Goal: Task Accomplishment & Management: Manage account settings

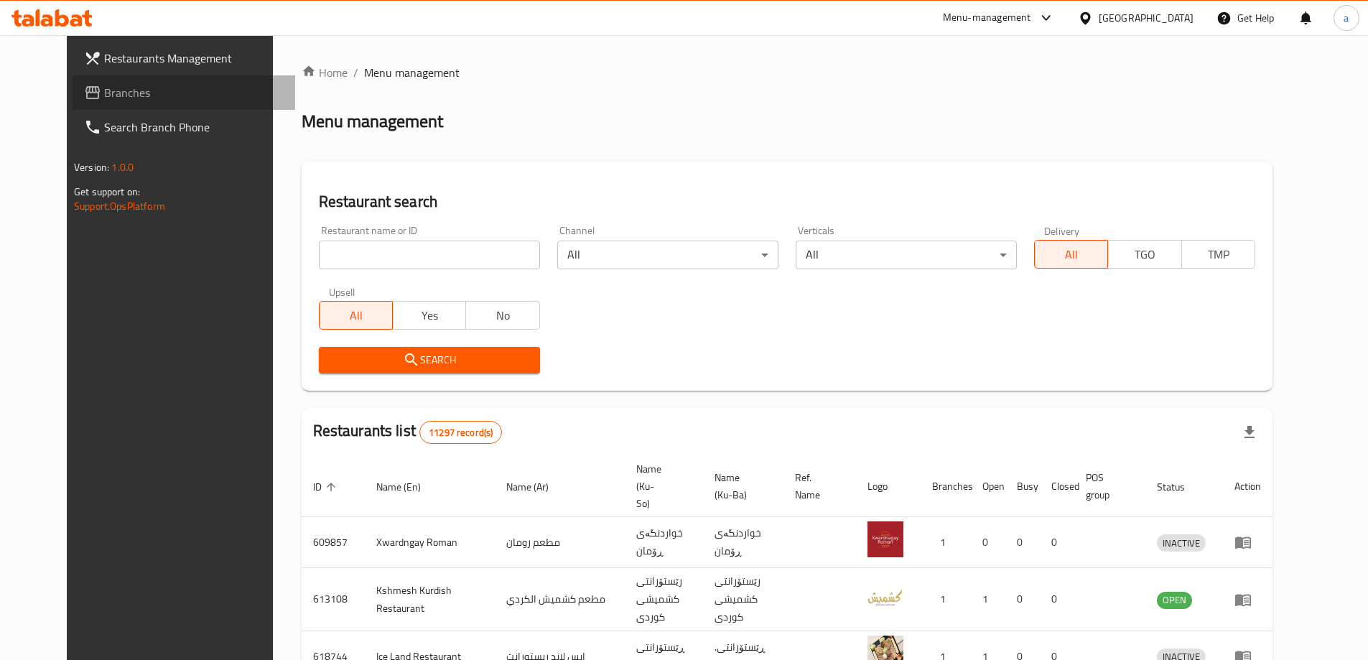
click at [104, 92] on span "Branches" at bounding box center [194, 92] width 180 height 17
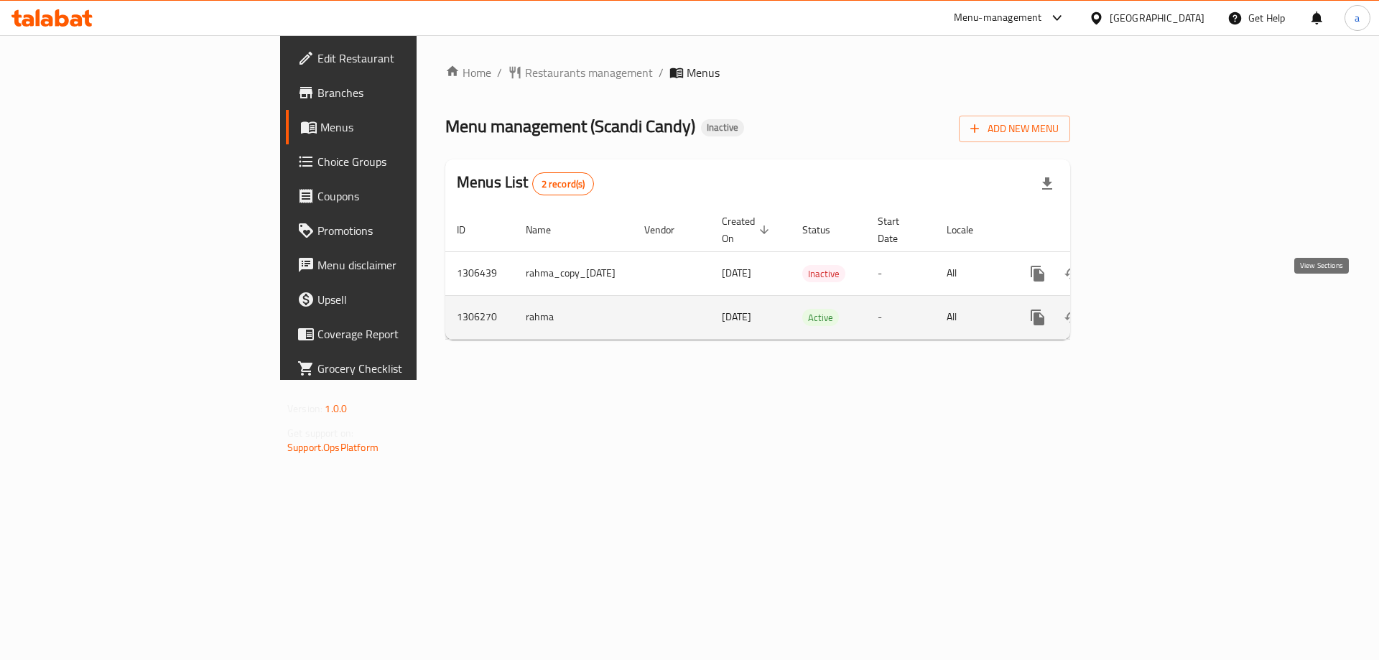
click at [1150, 309] on icon "enhanced table" at bounding box center [1141, 317] width 17 height 17
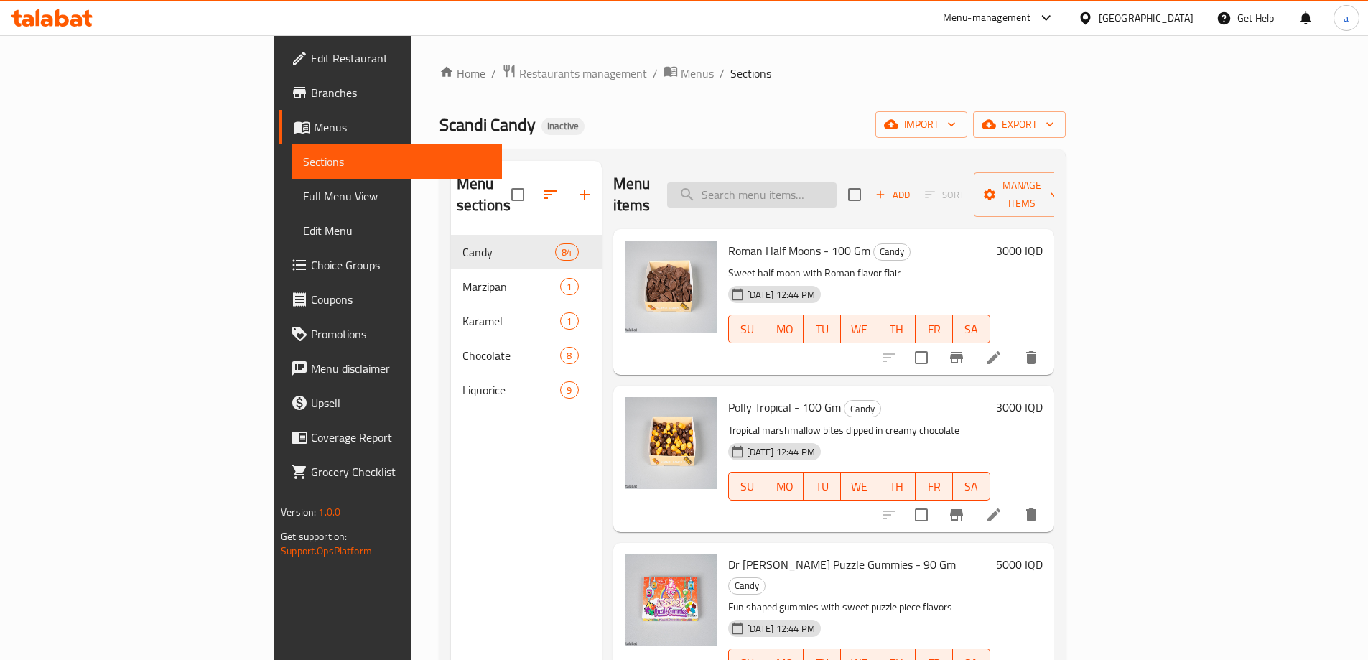
click at [837, 182] on input "search" at bounding box center [751, 194] width 169 height 25
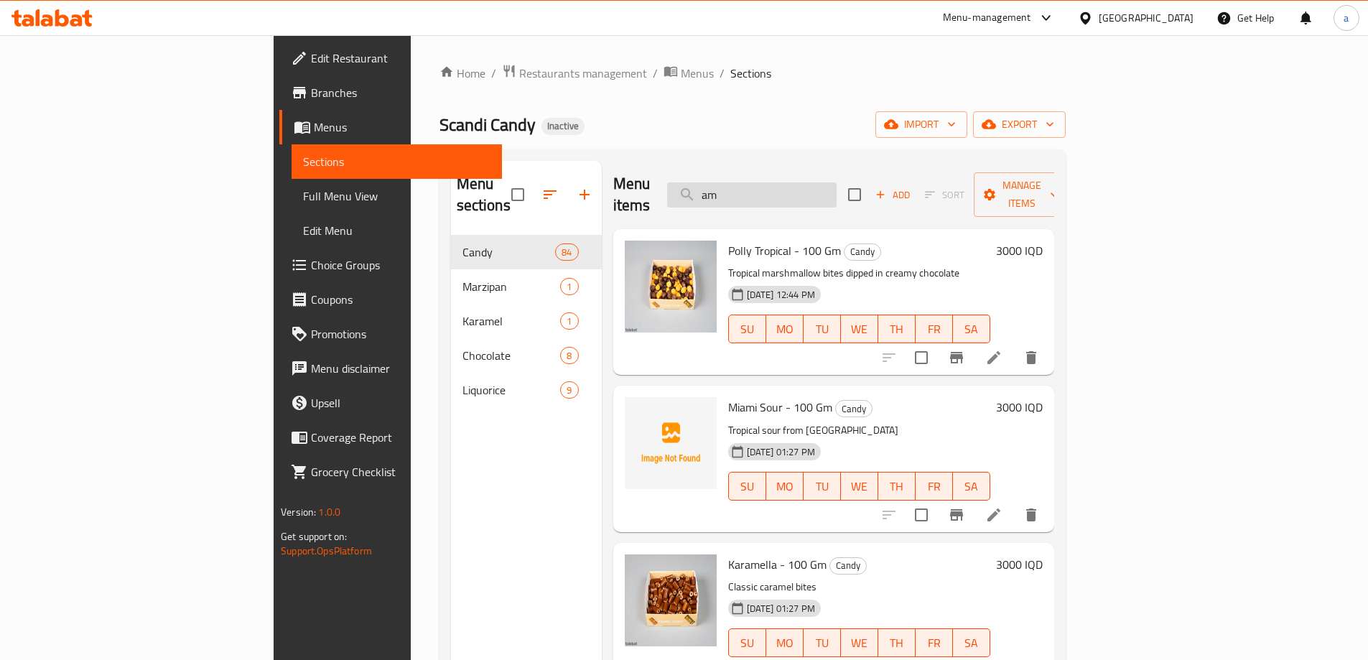
type input "a"
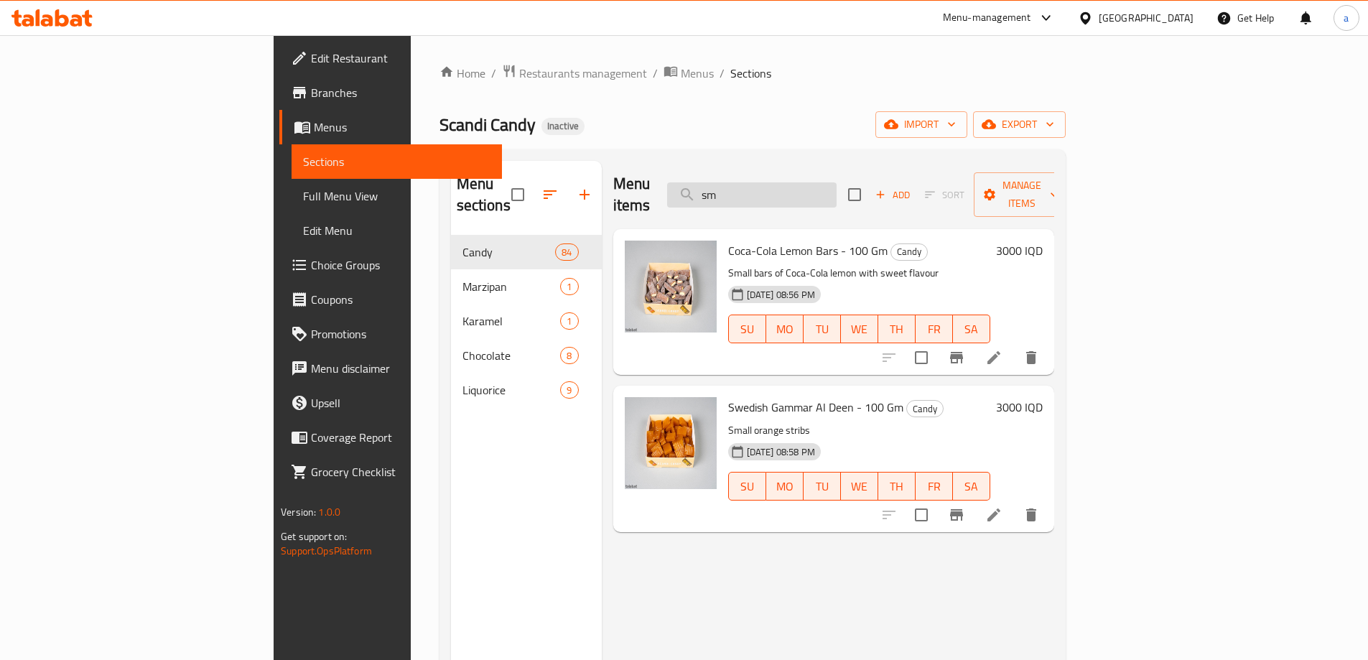
type input "s"
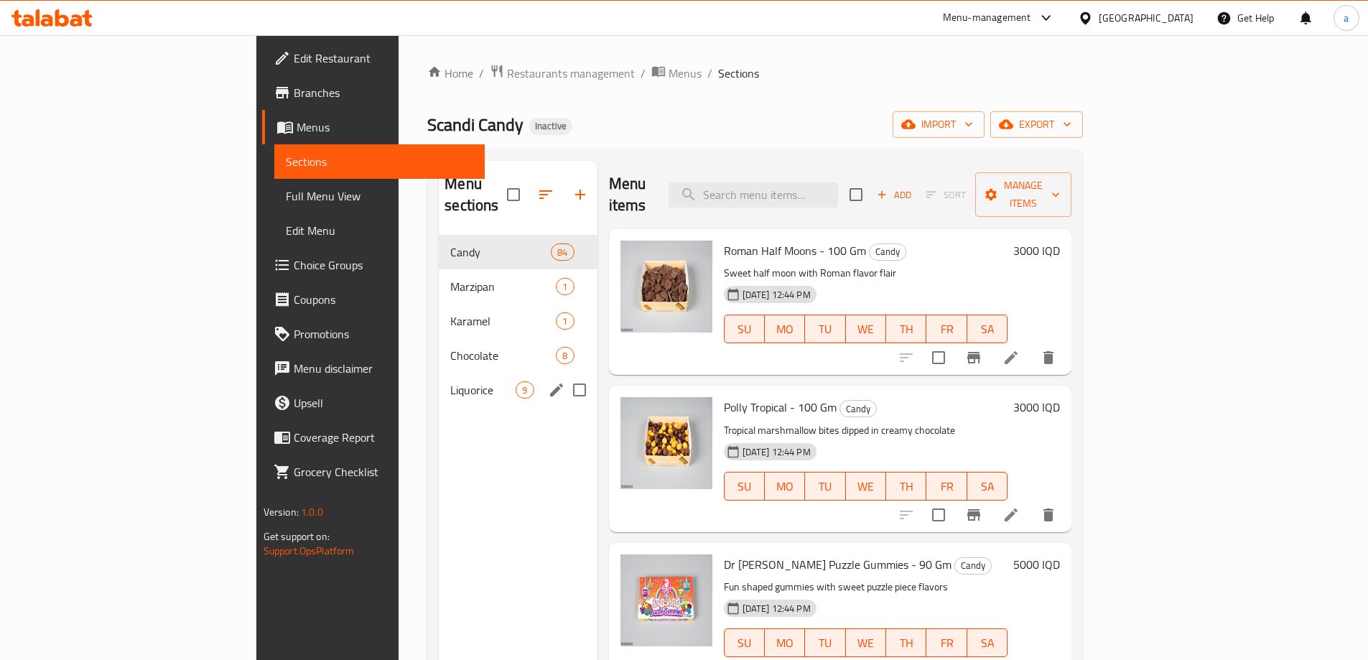
click at [450, 381] on span "Liquorice" at bounding box center [482, 389] width 65 height 17
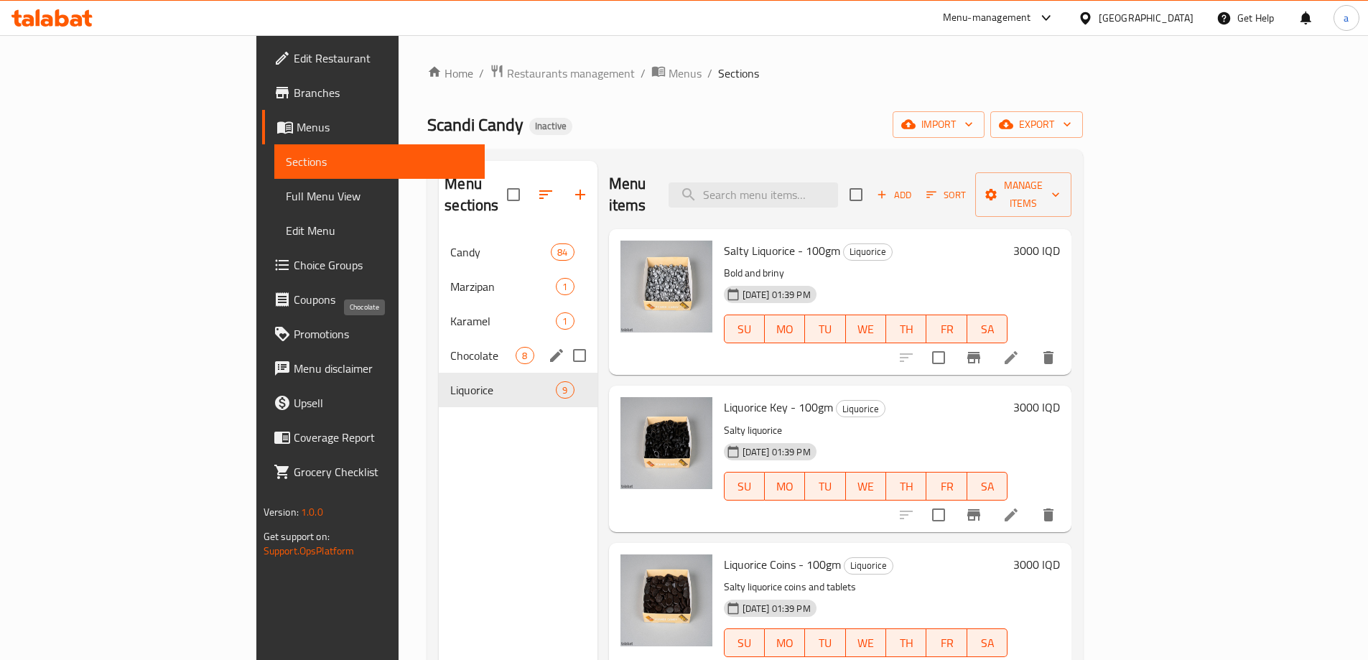
click at [450, 347] on span "Chocolate" at bounding box center [482, 355] width 65 height 17
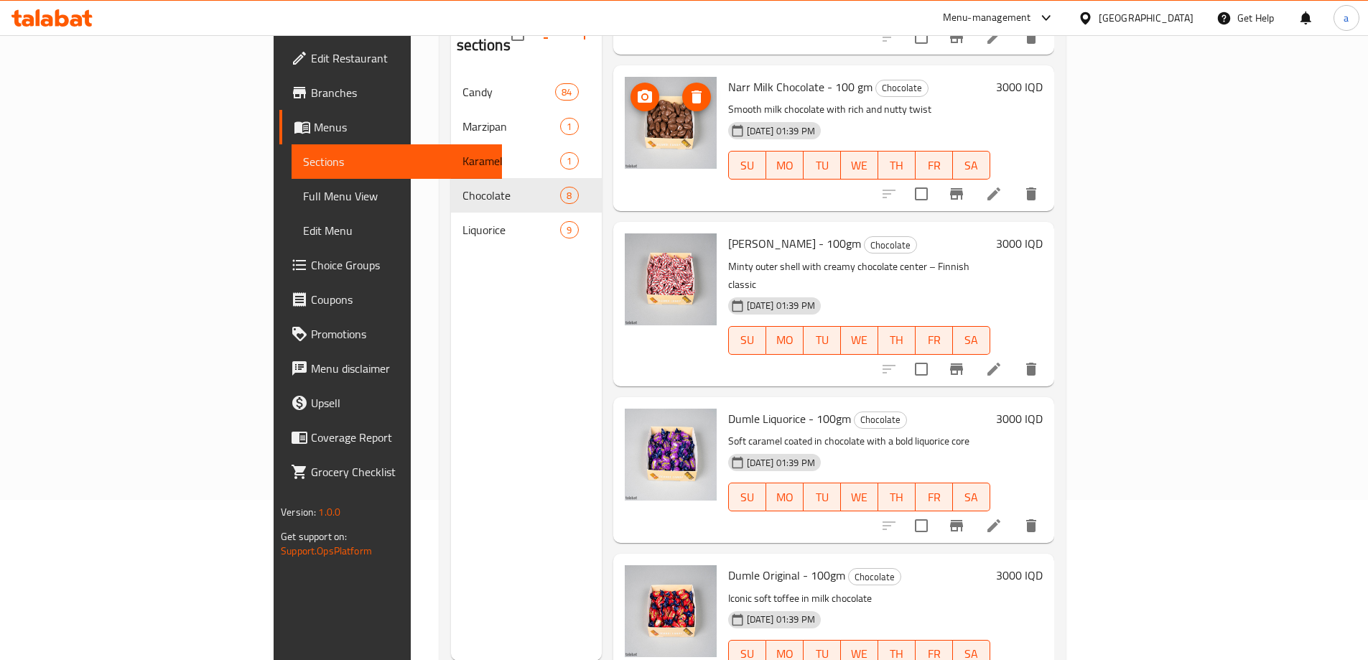
scroll to position [201, 0]
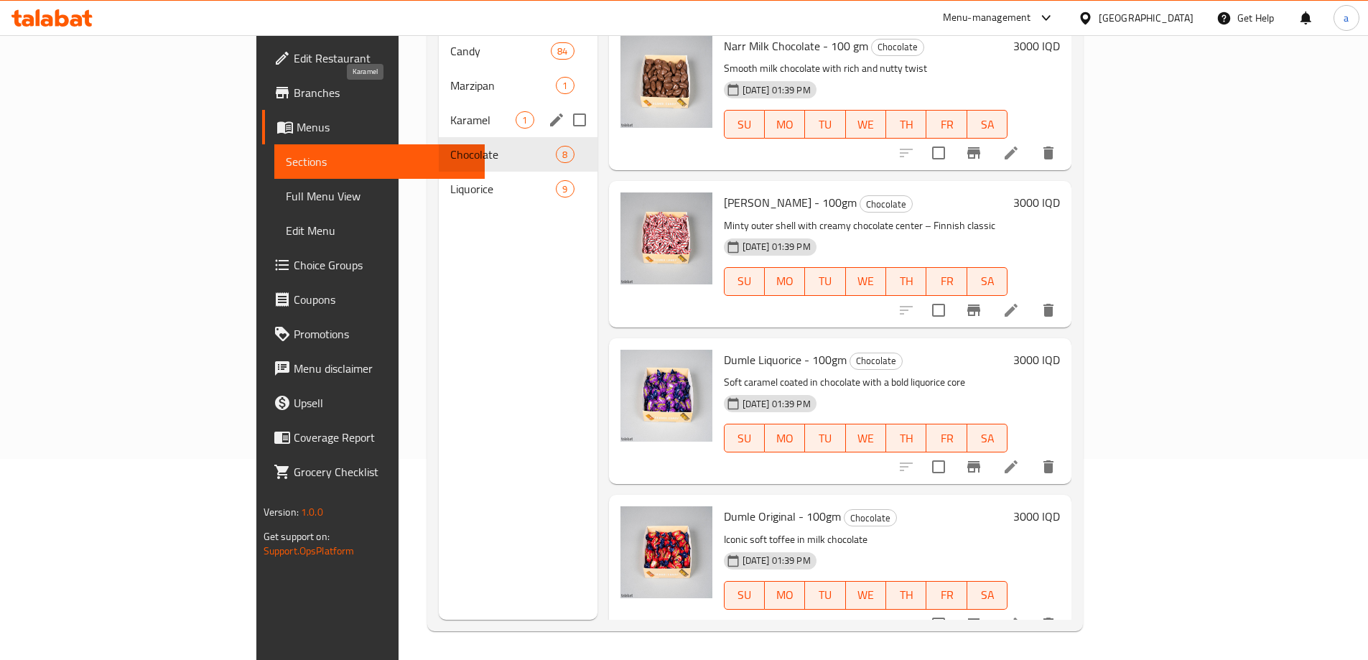
click at [450, 111] on span "Karamel" at bounding box center [482, 119] width 65 height 17
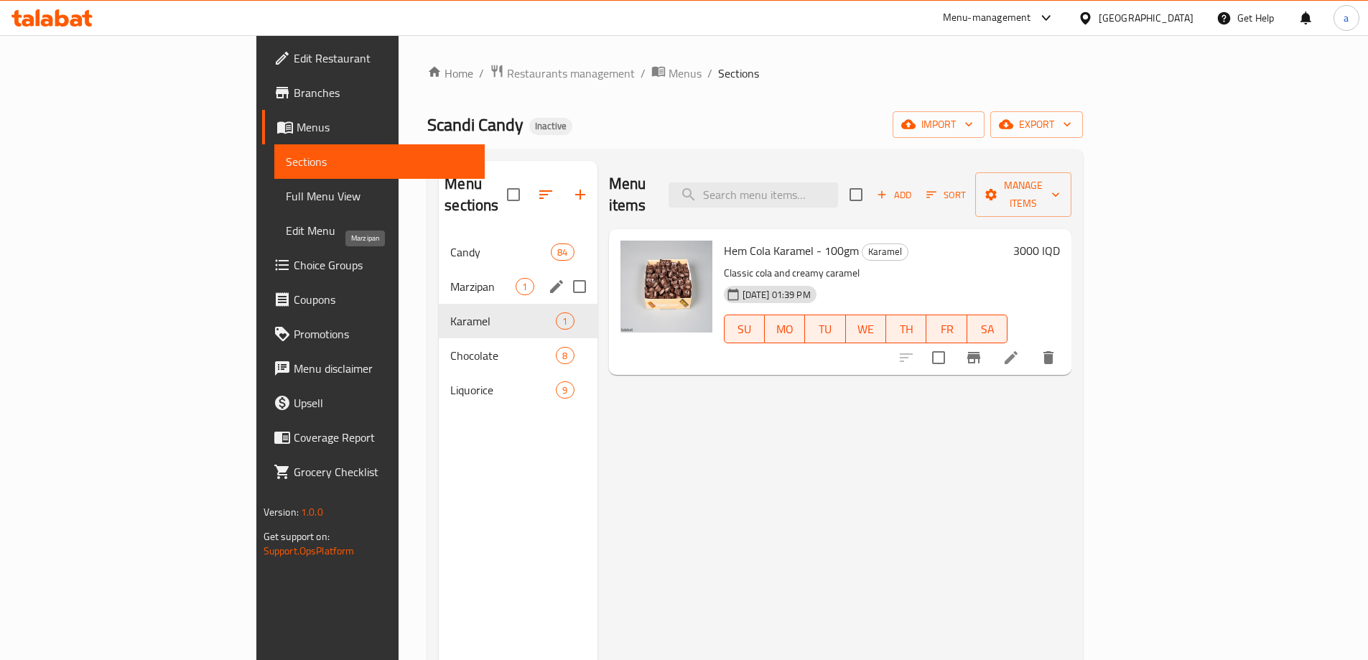
click at [450, 278] on span "Marzipan" at bounding box center [482, 286] width 65 height 17
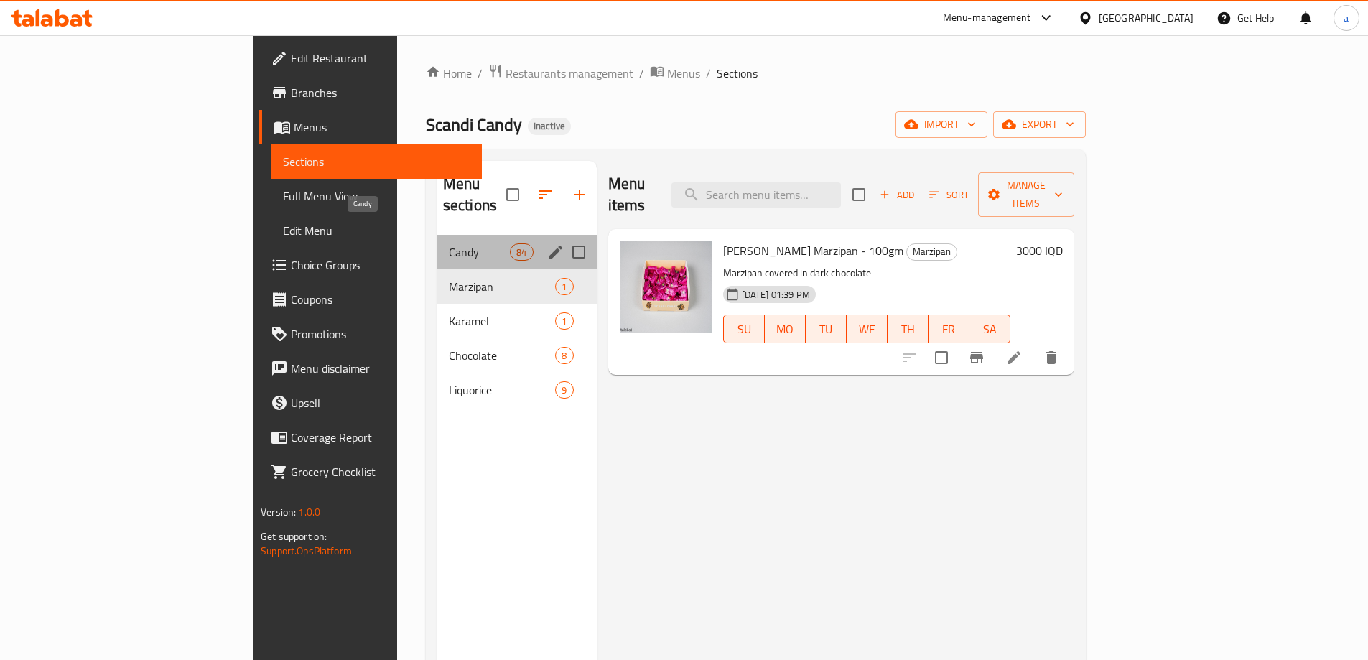
click at [449, 243] on span "Candy" at bounding box center [479, 251] width 61 height 17
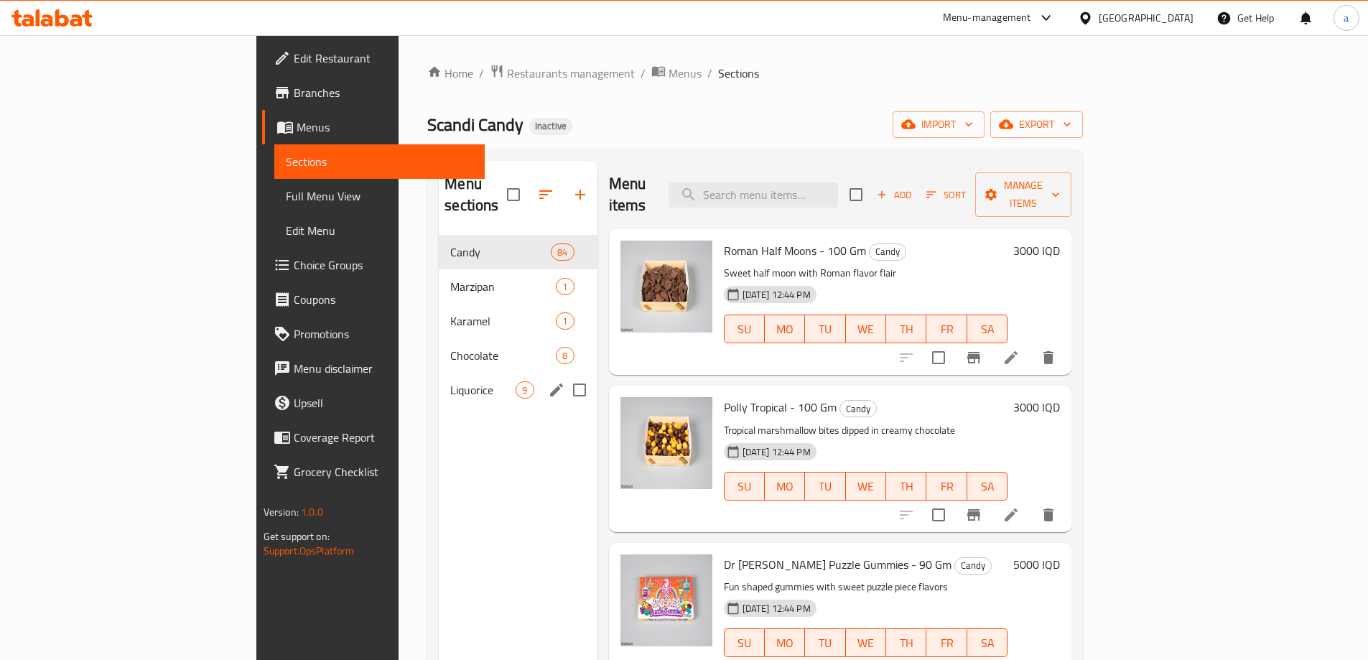
click at [439, 373] on div "Liquorice 9" at bounding box center [518, 390] width 158 height 34
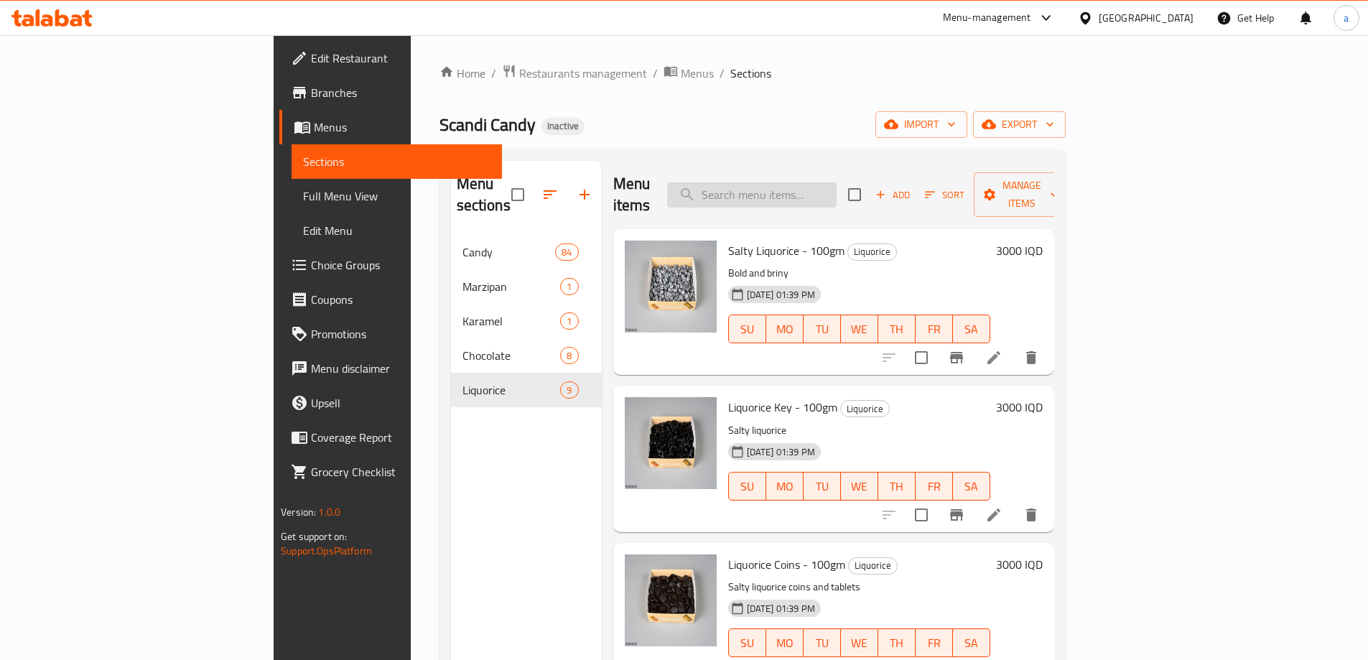
click at [837, 182] on input "search" at bounding box center [751, 194] width 169 height 25
click at [674, 129] on div "Scandi Candy Inactive import export" at bounding box center [753, 124] width 626 height 27
click at [912, 187] on span "Add" at bounding box center [892, 195] width 39 height 17
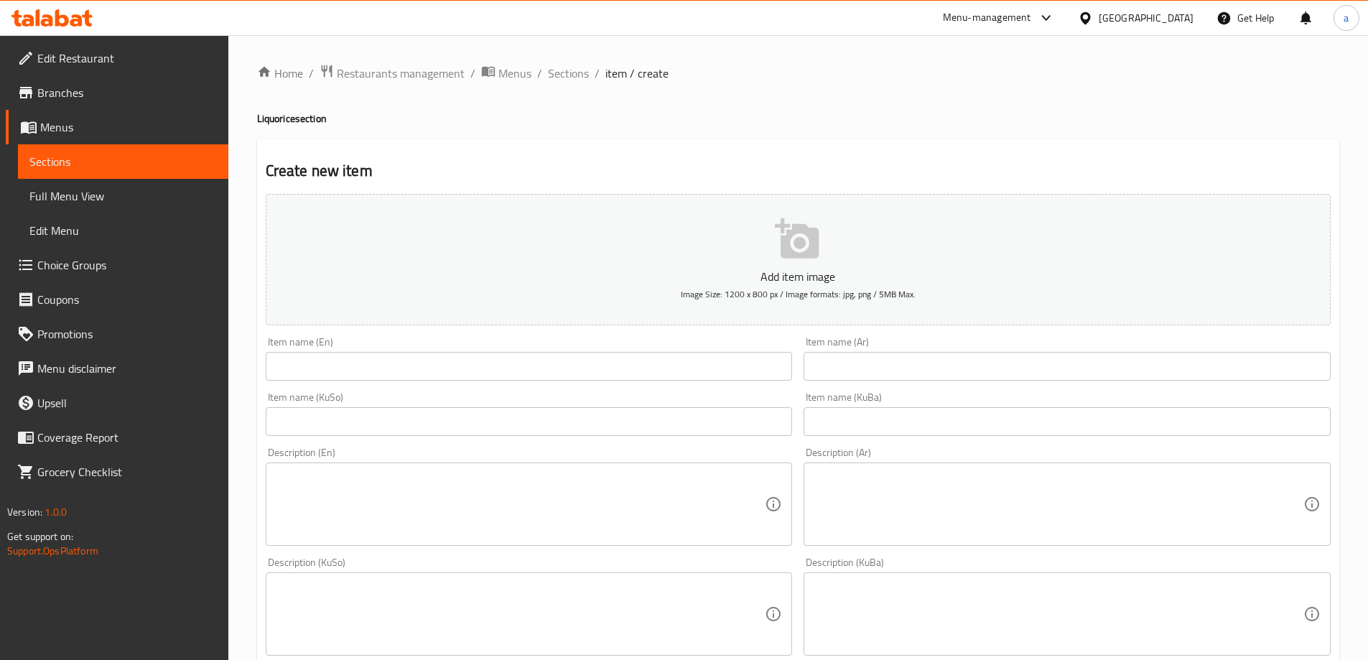
click at [751, 139] on div "Create new item Add item image Image Size: 1200 x 800 px / Image formats: jpg, …" at bounding box center [798, 639] width 1082 height 1001
click at [514, 354] on input "text" at bounding box center [529, 366] width 527 height 29
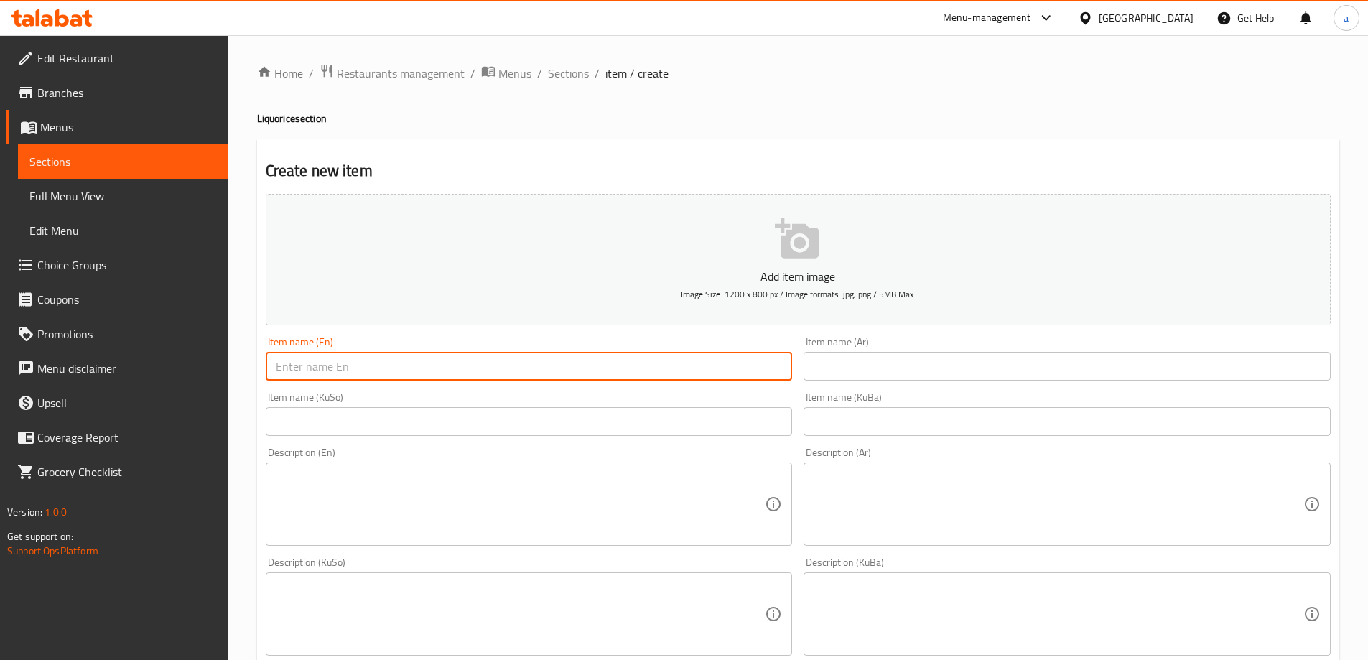
paste input "Small Liquorice Fish - 100gm"
type input "Small Liquorice Fish - 100gm"
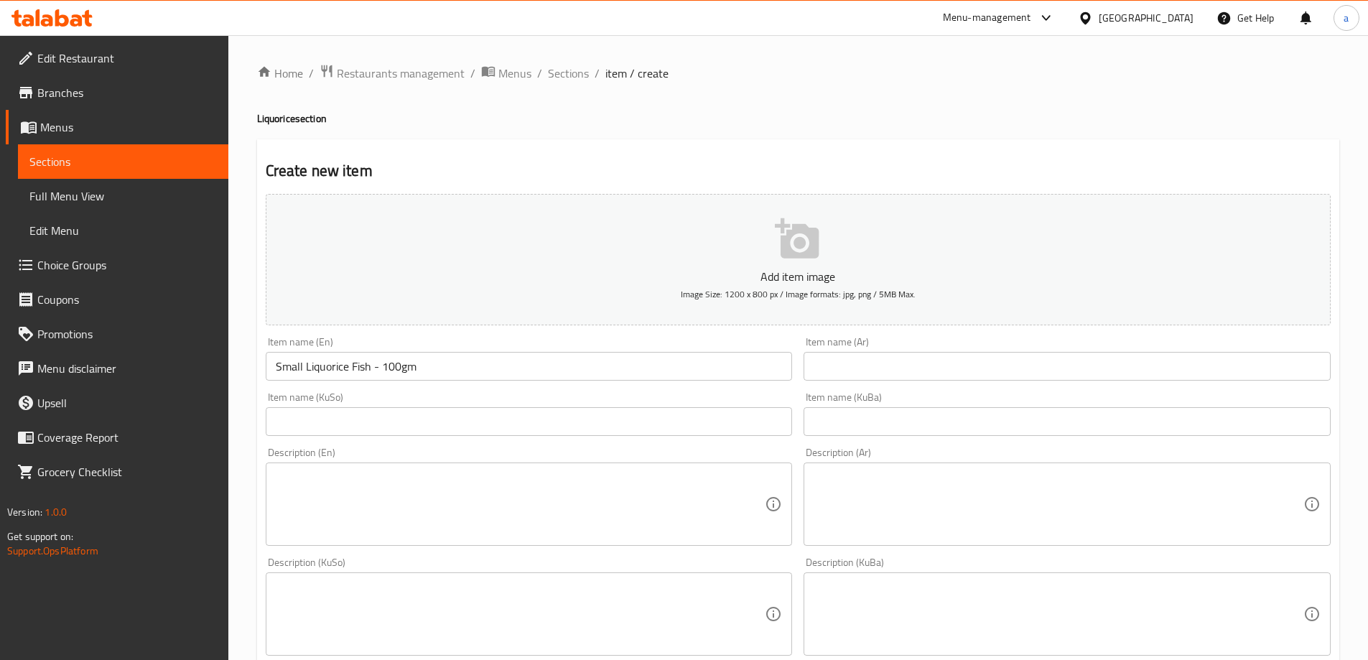
click at [849, 371] on input "text" at bounding box center [1067, 366] width 527 height 29
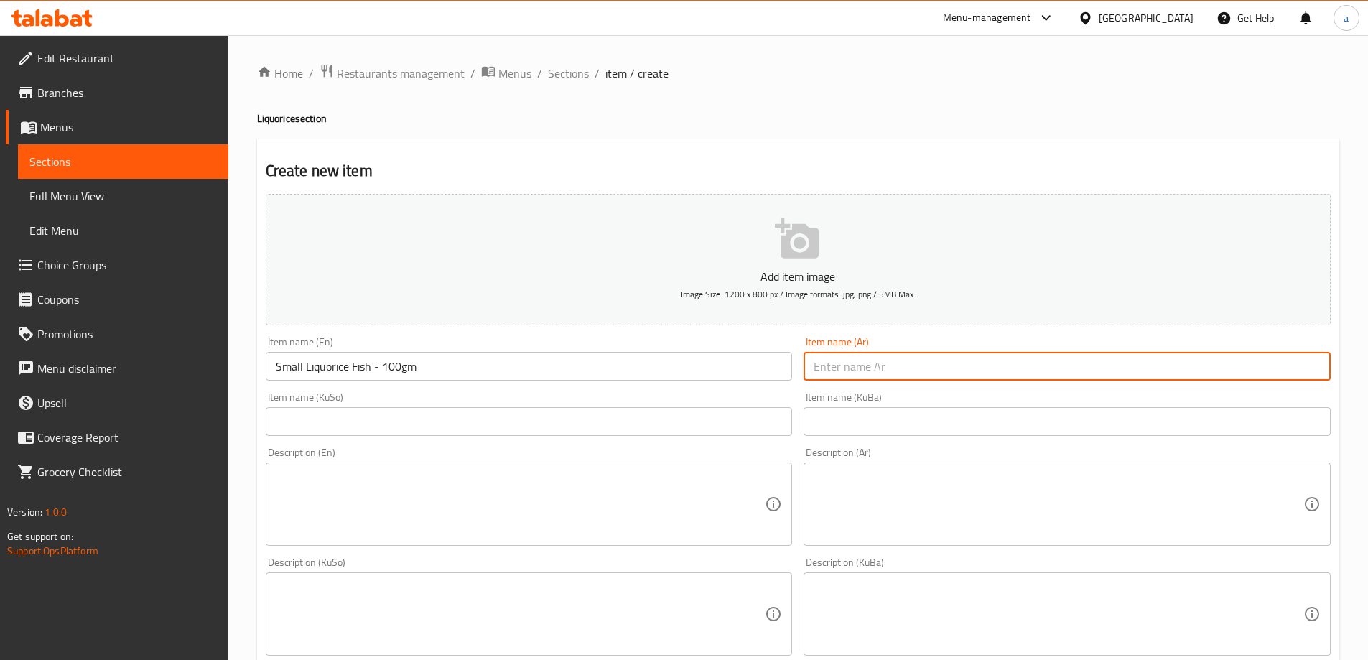
paste input "سمك عرق سوس صغير - 100جم"
type input "سمك عرق سوس صغير - 100جم"
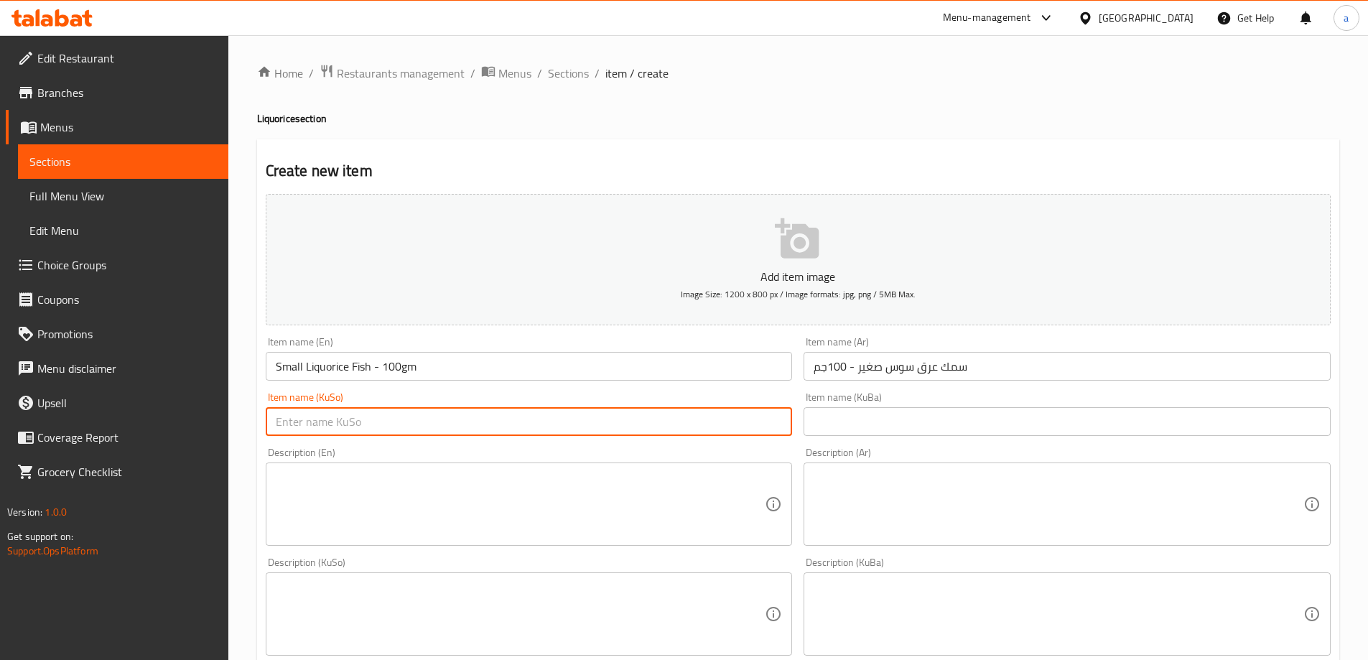
click at [694, 419] on input "text" at bounding box center [529, 421] width 527 height 29
paste input "ماسی ڕەگی سووسى بچووک - 100 گم"
type input "ماسی ڕەگی سووسى بچووک - 100 گم"
click at [842, 419] on input "text" at bounding box center [1067, 421] width 527 height 29
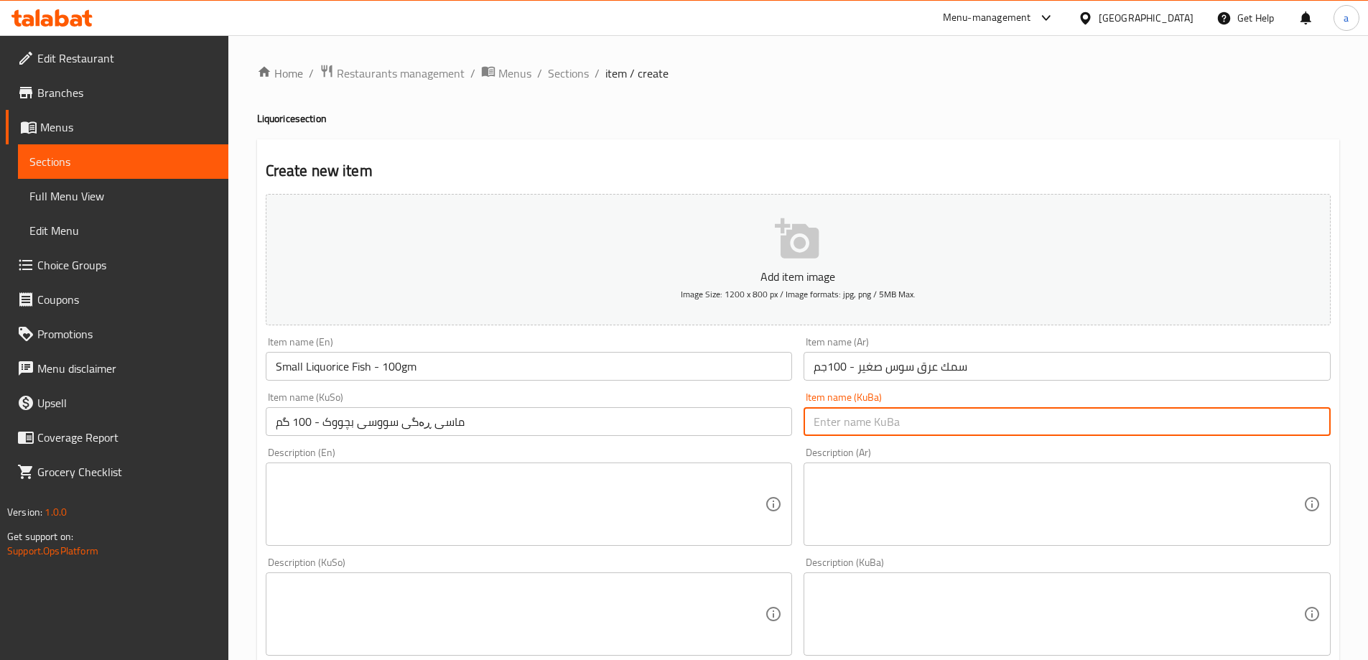
paste input "ماسی ڕەگی سووسى بچووک - 100 گم"
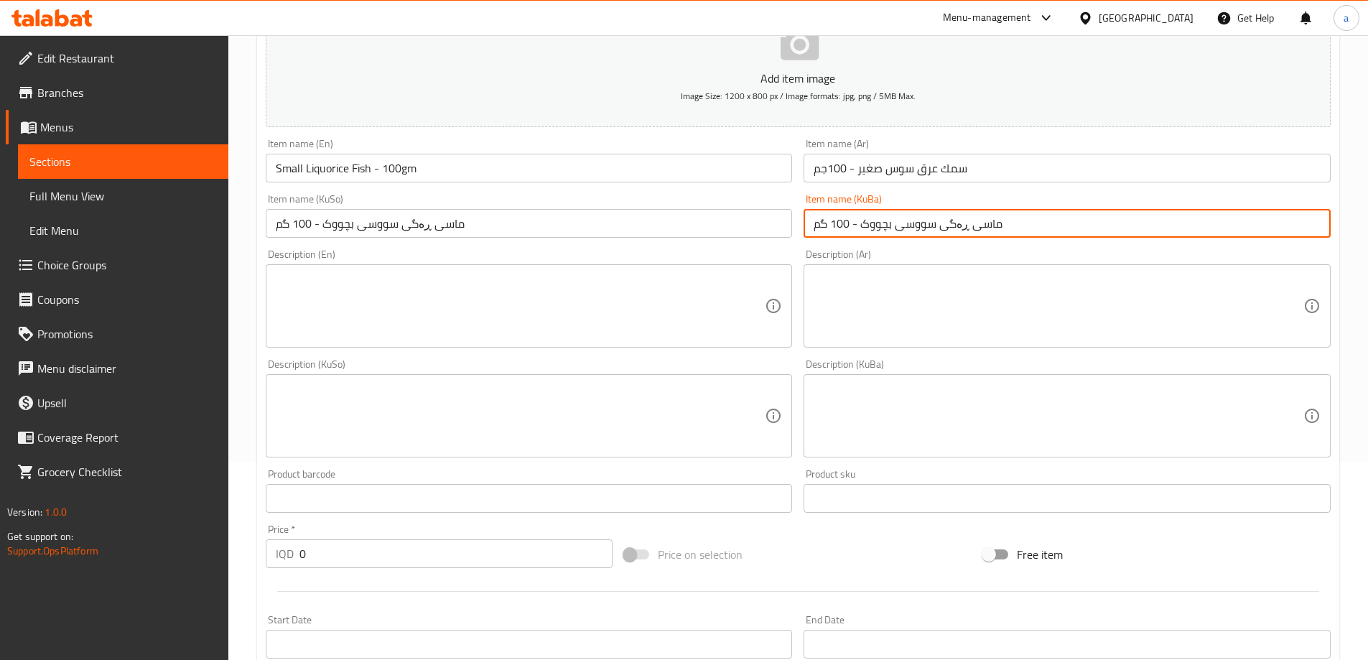
scroll to position [215, 0]
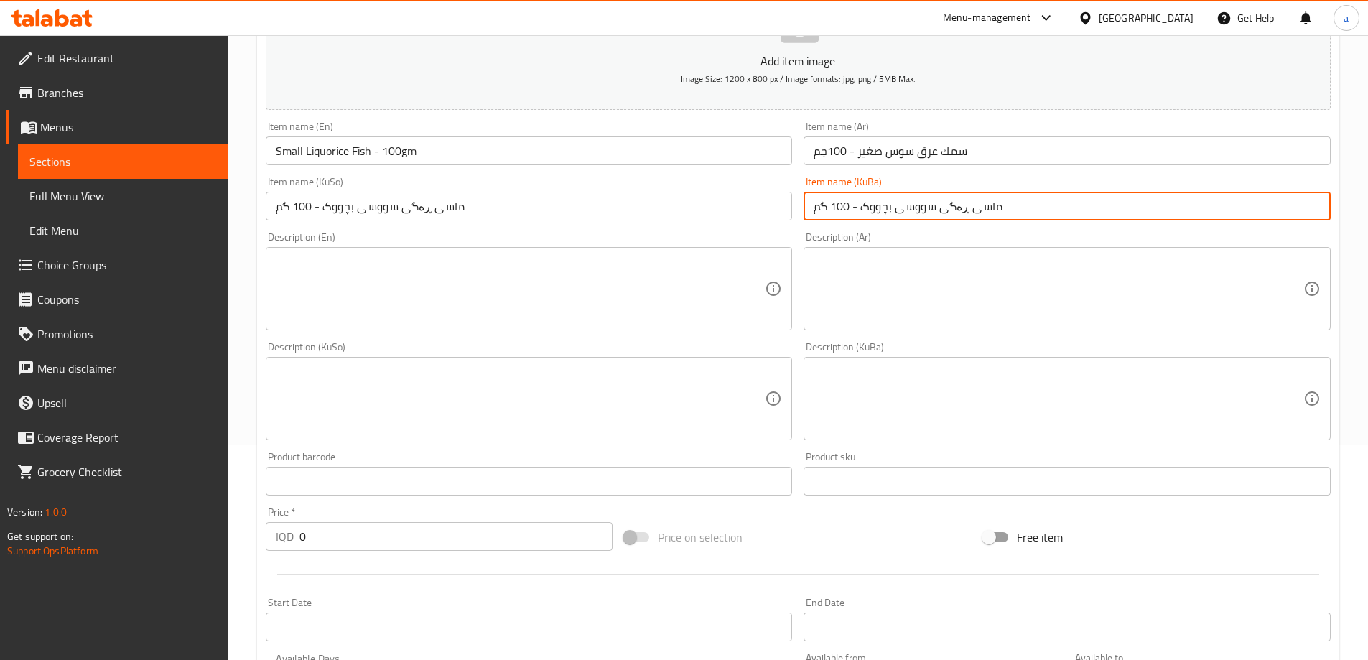
type input "ماسی ڕەگی سووسى بچووک - 100 گم"
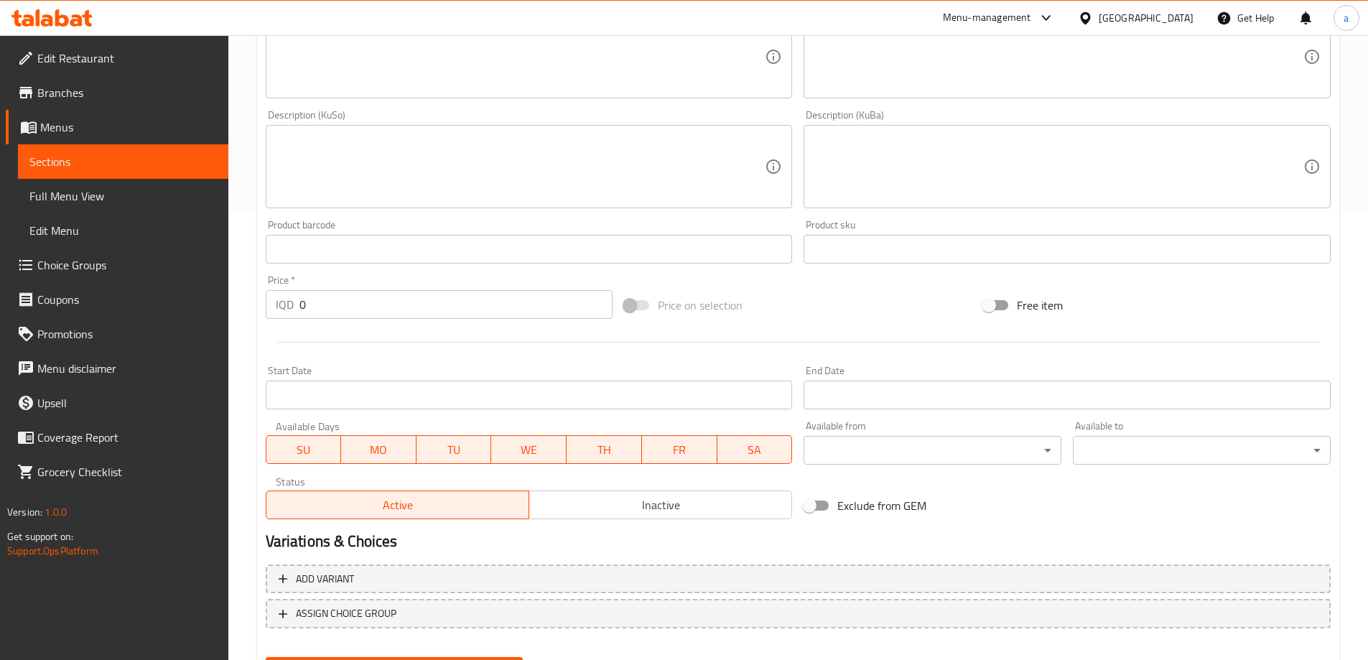
scroll to position [520, 0]
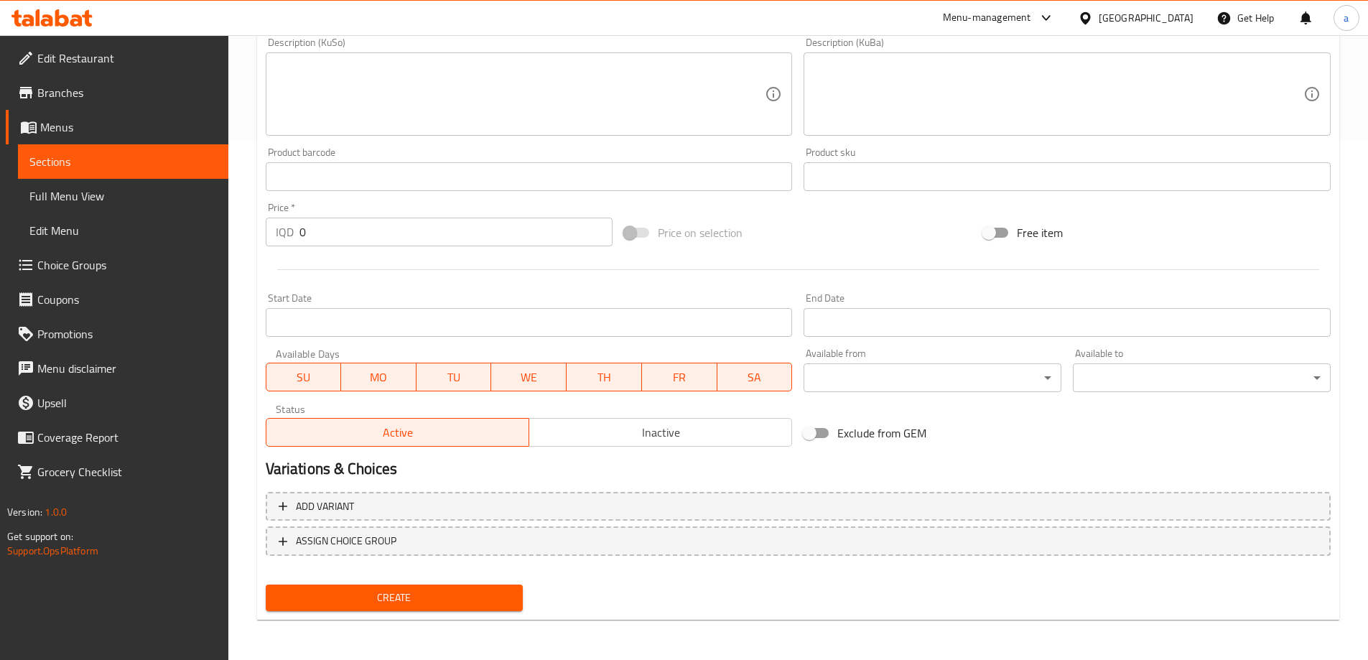
click at [819, 284] on div at bounding box center [798, 269] width 1077 height 35
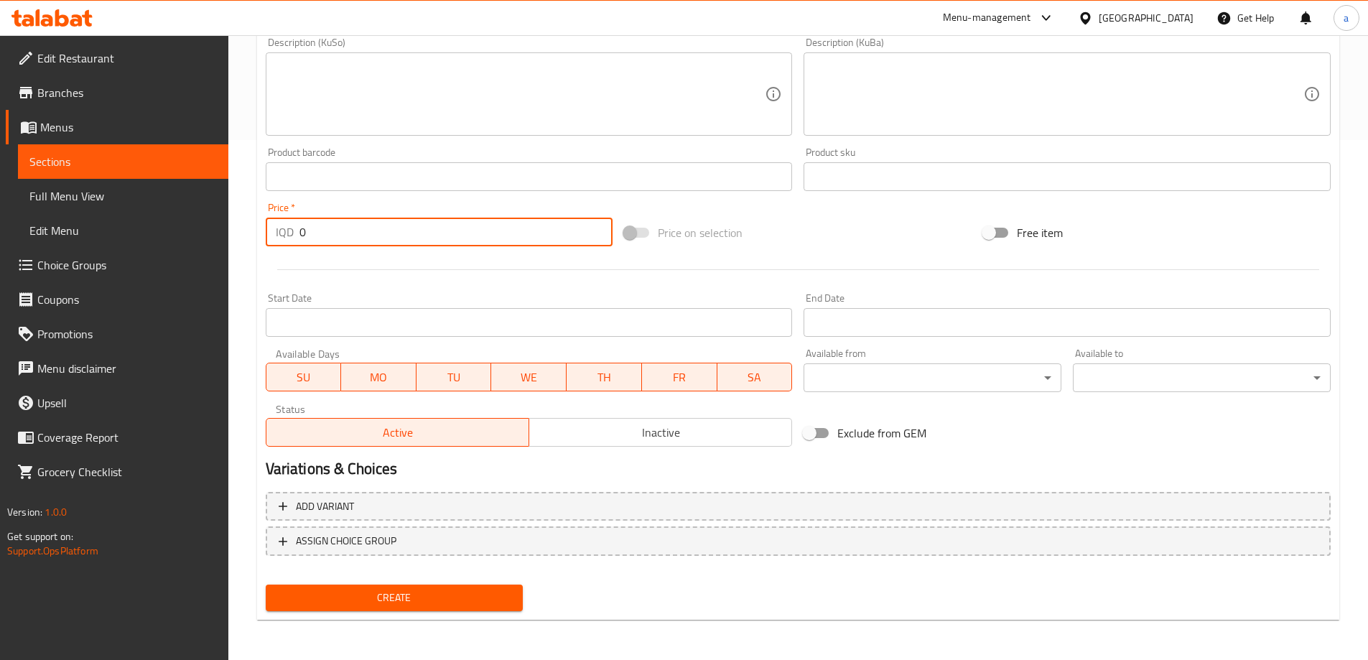
drag, startPoint x: 439, startPoint y: 238, endPoint x: 275, endPoint y: 233, distance: 163.8
click at [275, 233] on div "IQD 0 Price *" at bounding box center [440, 232] width 348 height 29
paste input "300"
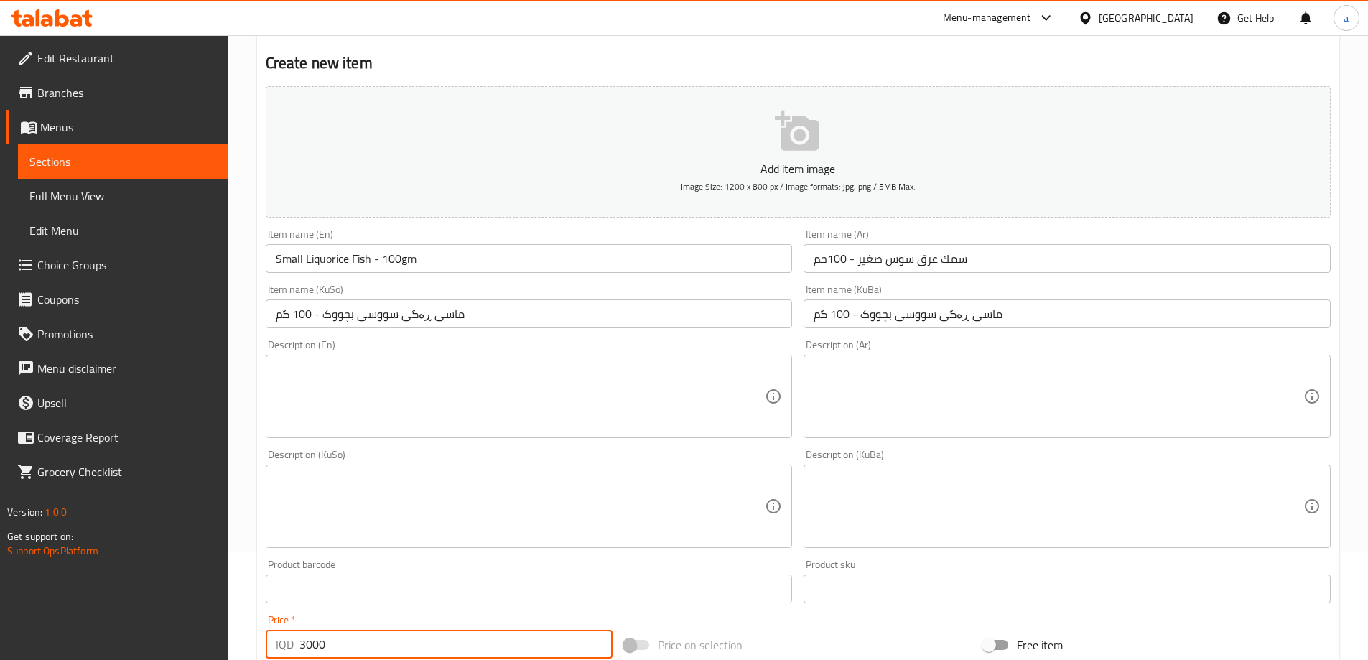
scroll to position [89, 0]
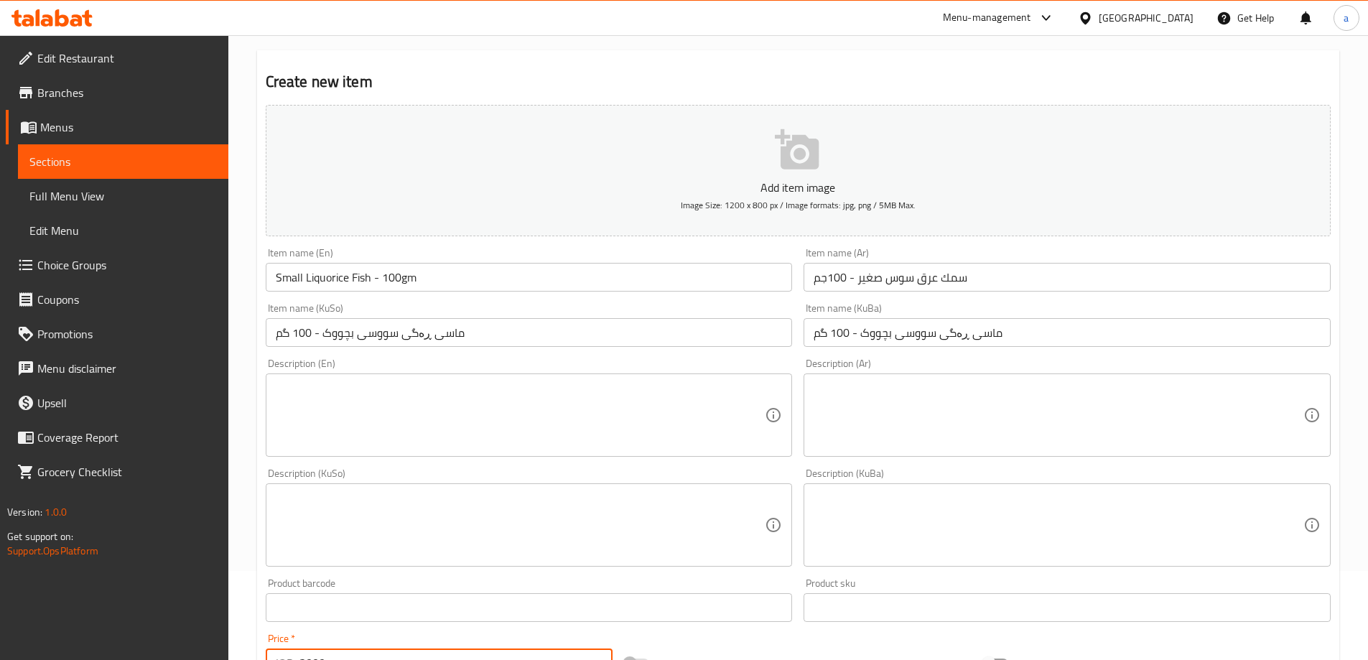
type input "3000"
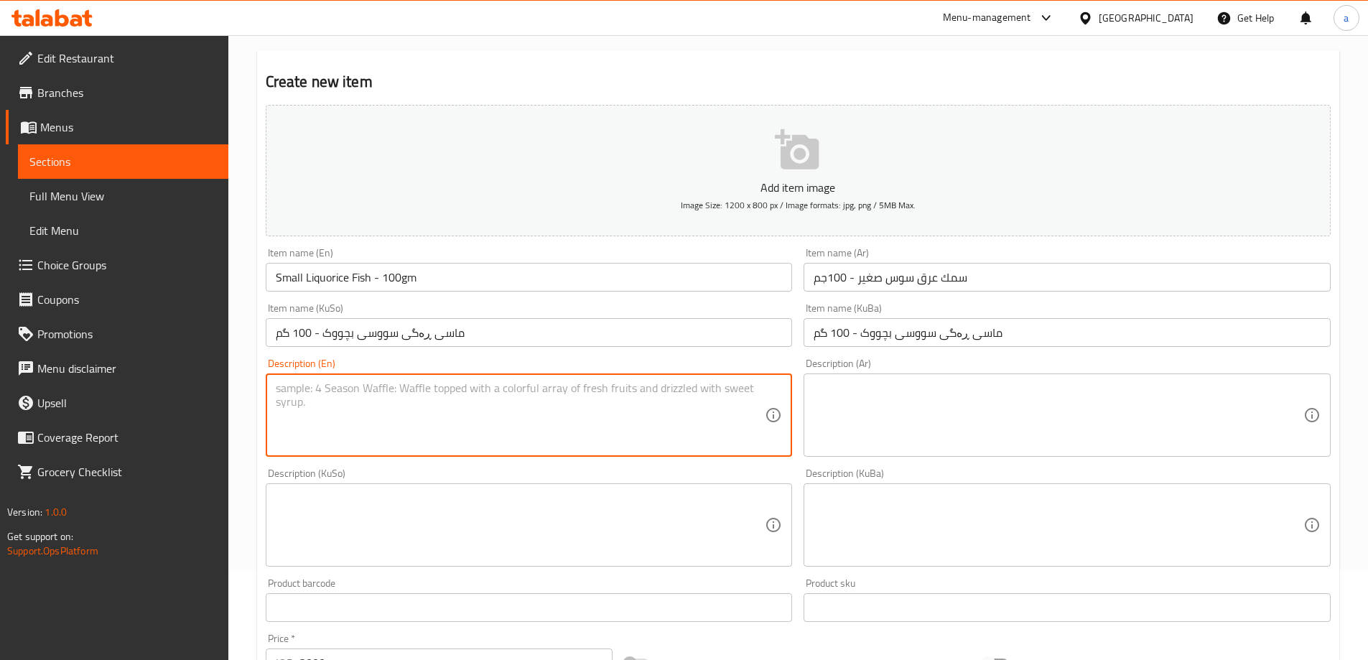
click at [714, 435] on textarea at bounding box center [521, 415] width 490 height 68
paste textarea "Small liquorice fish with fruity head"
type textarea "Small liquorice fish with fruity head"
click at [932, 412] on textarea at bounding box center [1059, 415] width 490 height 68
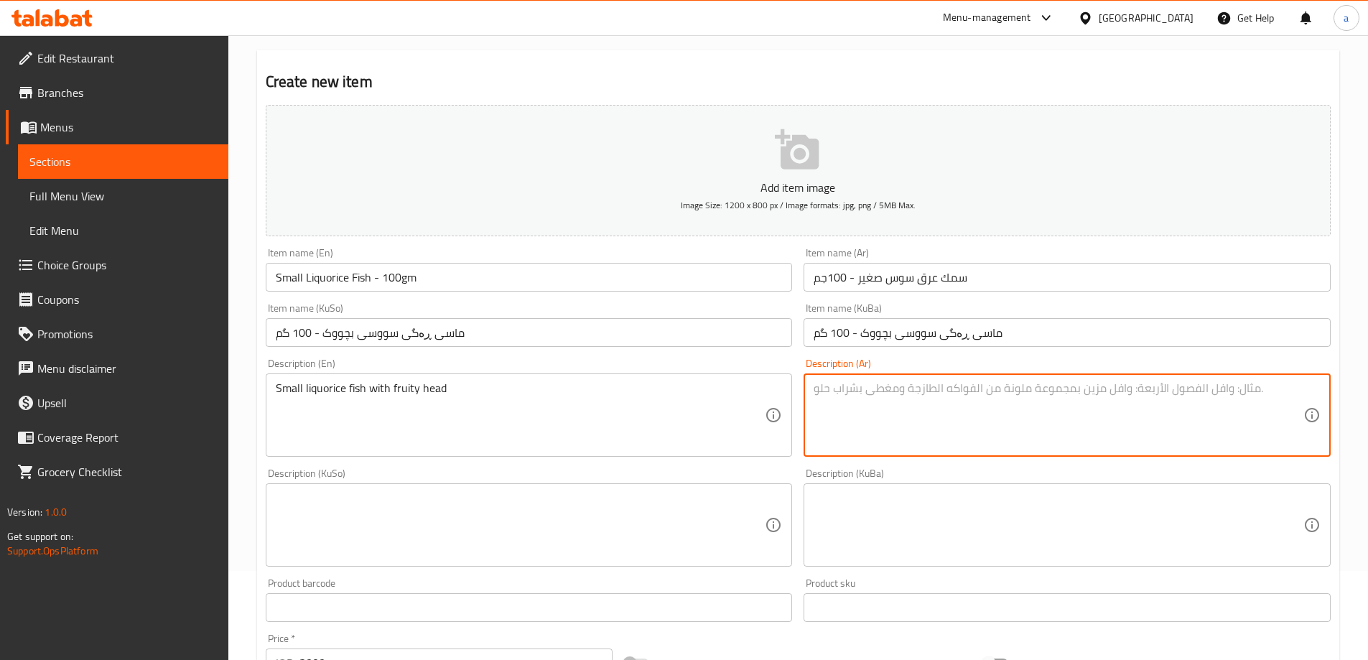
paste textarea "سمك عرق سوس صغير مع راس فروتي"
type textarea "سمك عرق سوس صغير مع راس فروتي"
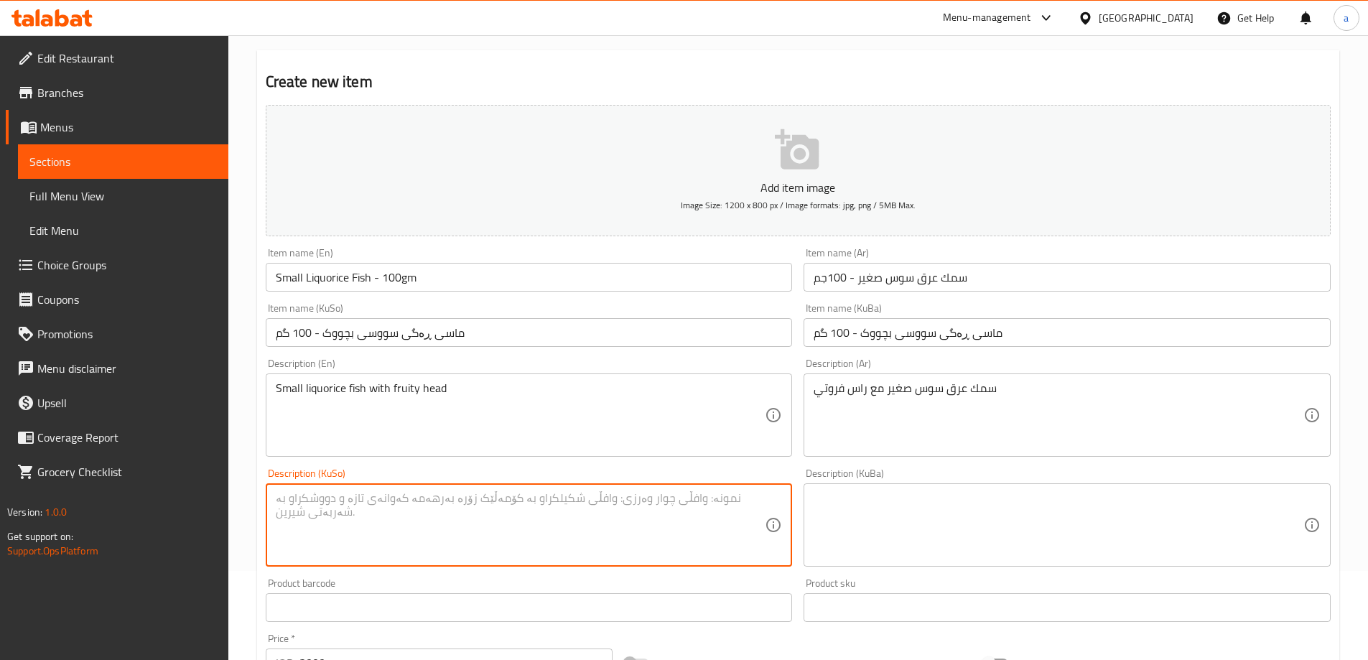
click at [447, 511] on textarea at bounding box center [521, 525] width 490 height 68
paste textarea "ڕەگی سووسى ماسی بچووک لەگەڵ سەرى فروتی"
type textarea "ڕەگی سووسى ماسی بچووک لەگەڵ سەرى فروتی"
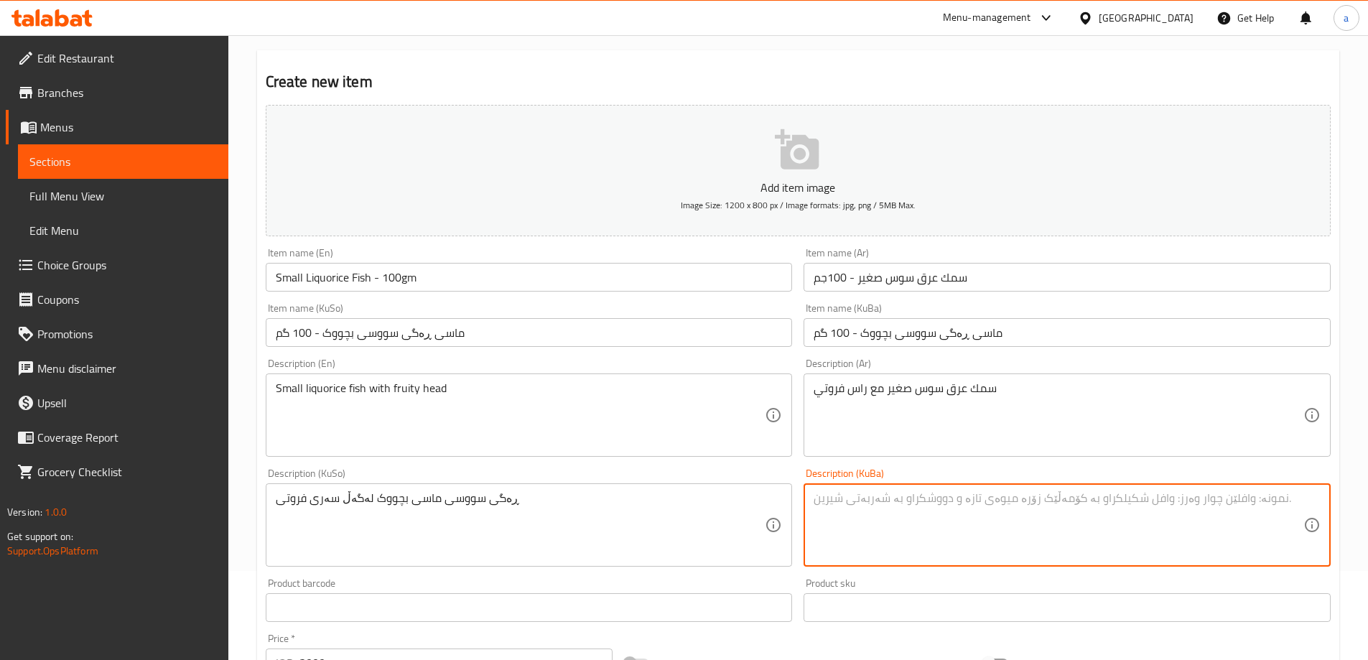
click at [823, 536] on textarea at bounding box center [1059, 525] width 490 height 68
paste textarea "ڕەگی سووسى ماسی بچووک لەگەڵ سەرى فروتی"
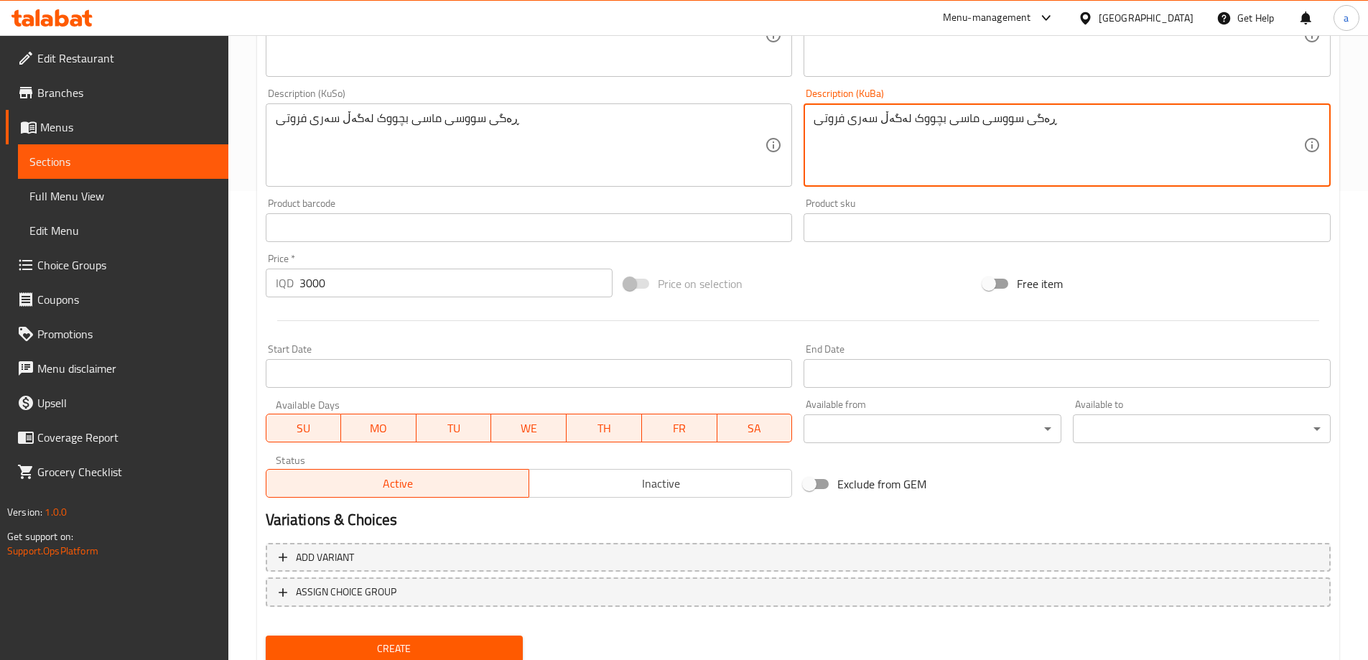
scroll to position [520, 0]
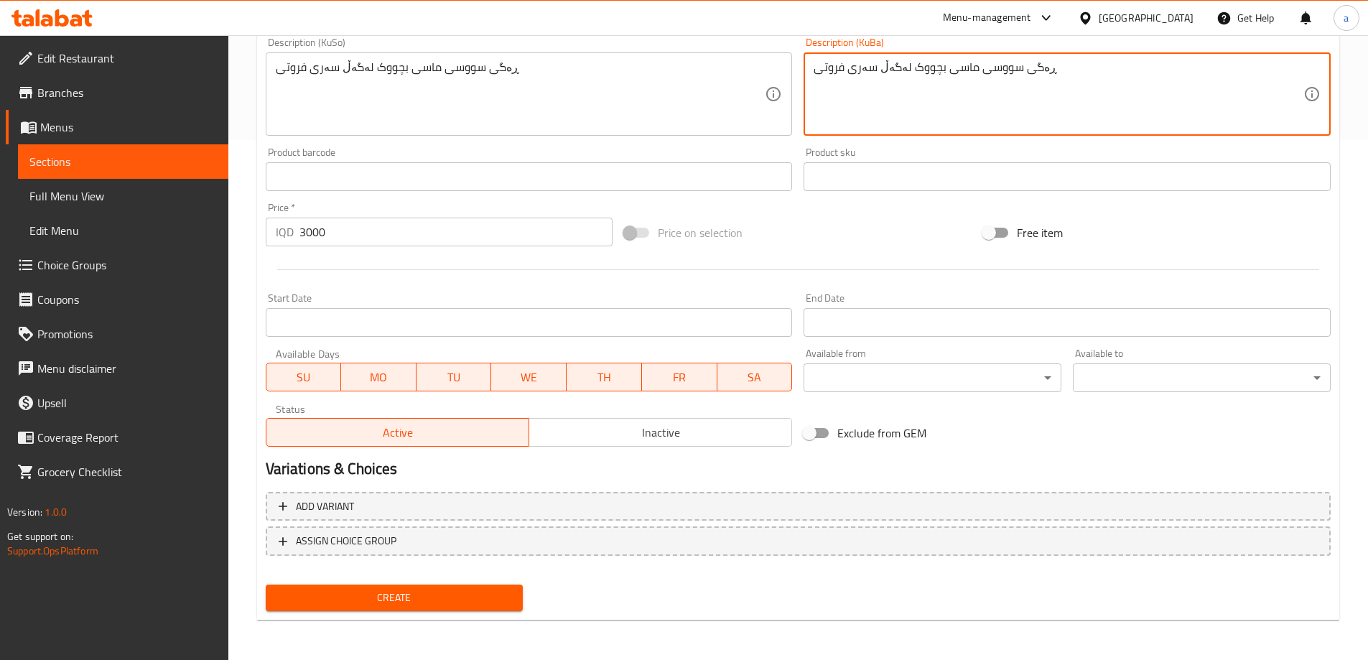
type textarea "ڕەگی سووسى ماسی بچووک لەگەڵ سەرى فروتی"
click at [418, 598] on span "Create" at bounding box center [394, 598] width 235 height 18
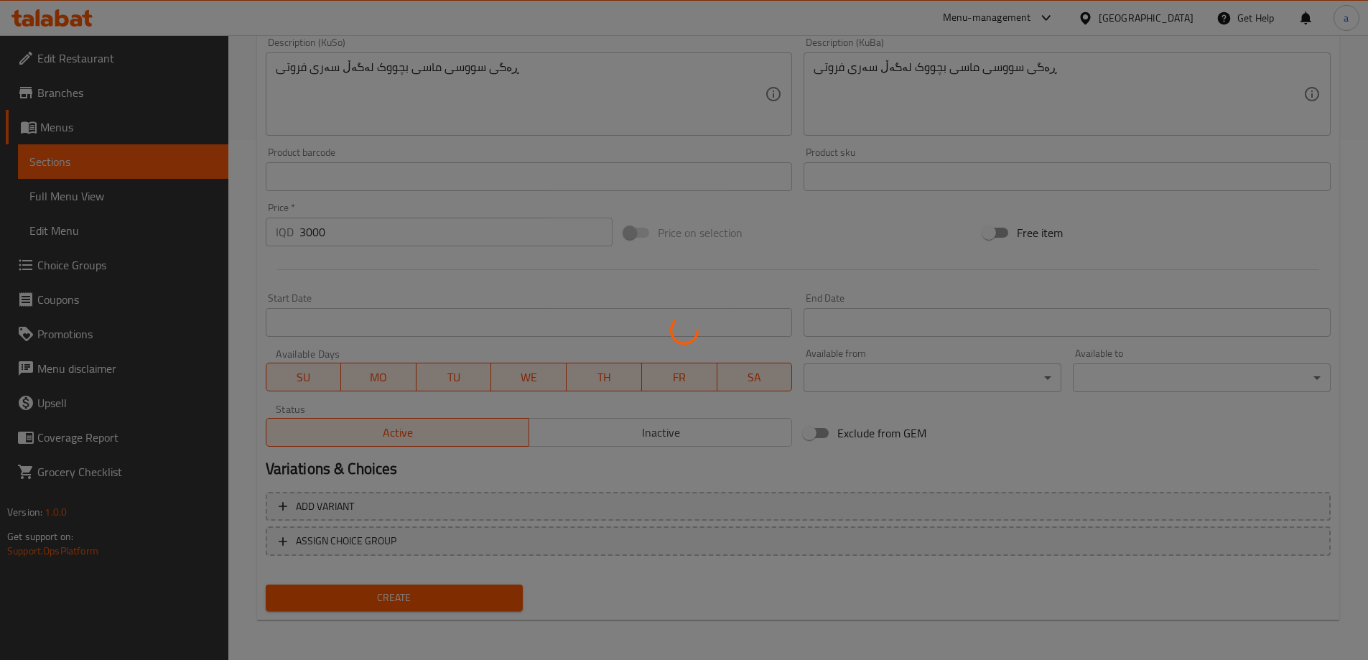
type input "0"
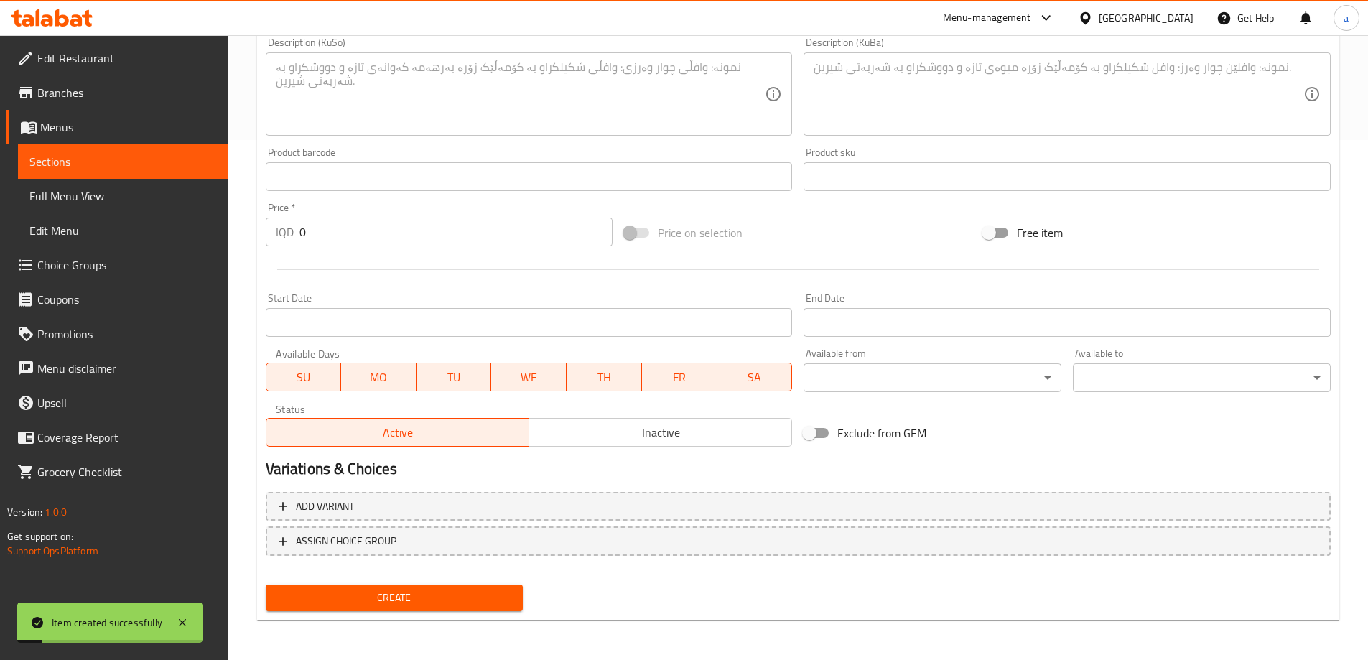
click at [161, 163] on span "Sections" at bounding box center [122, 161] width 187 height 17
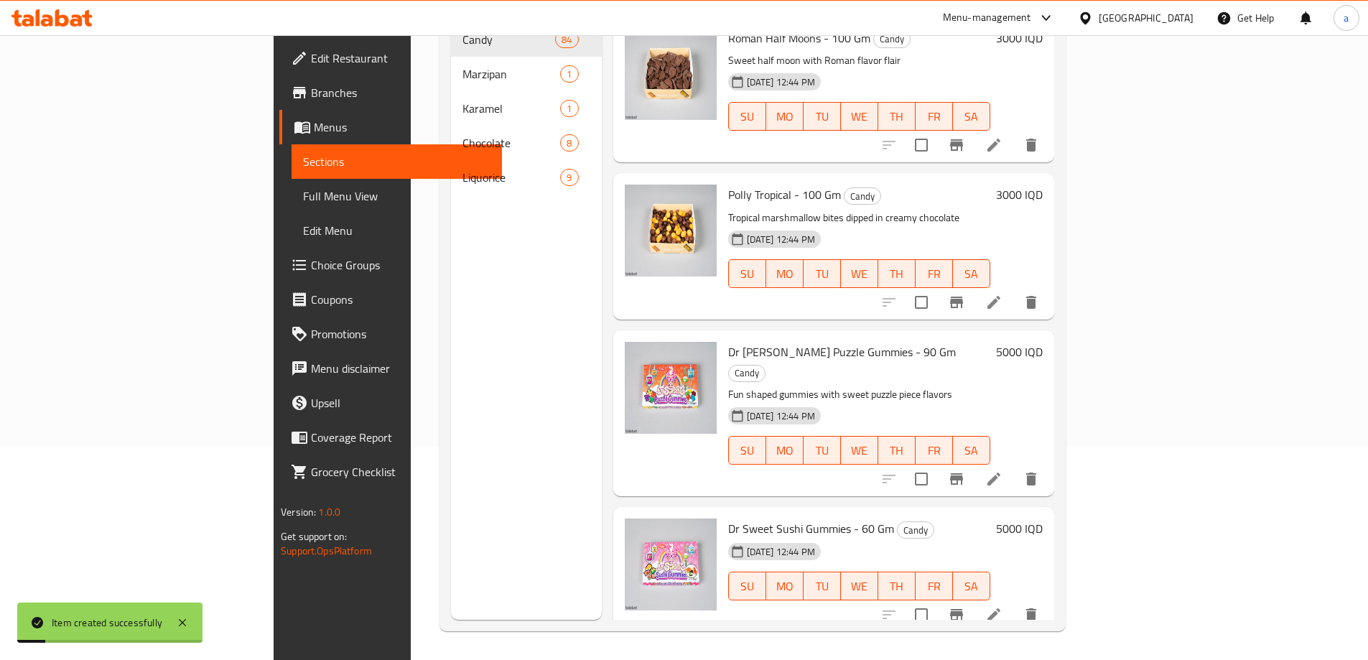
scroll to position [201, 0]
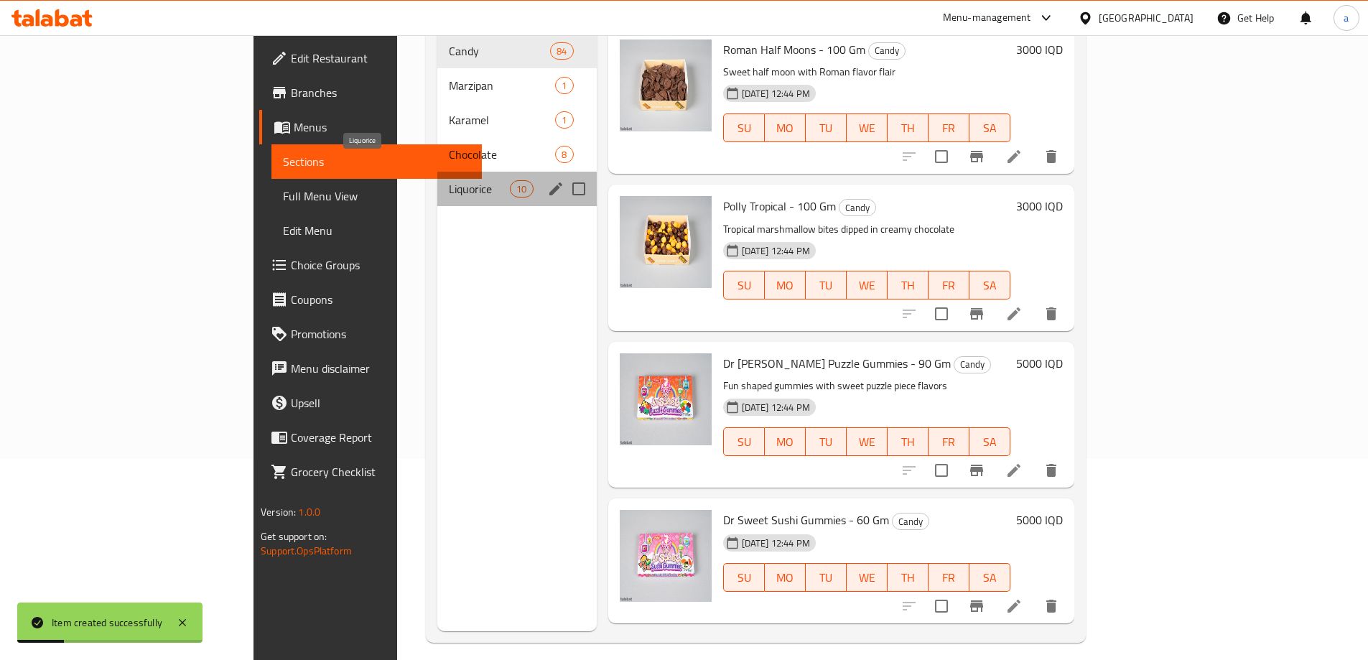
click at [449, 180] on span "Liquorice" at bounding box center [479, 188] width 61 height 17
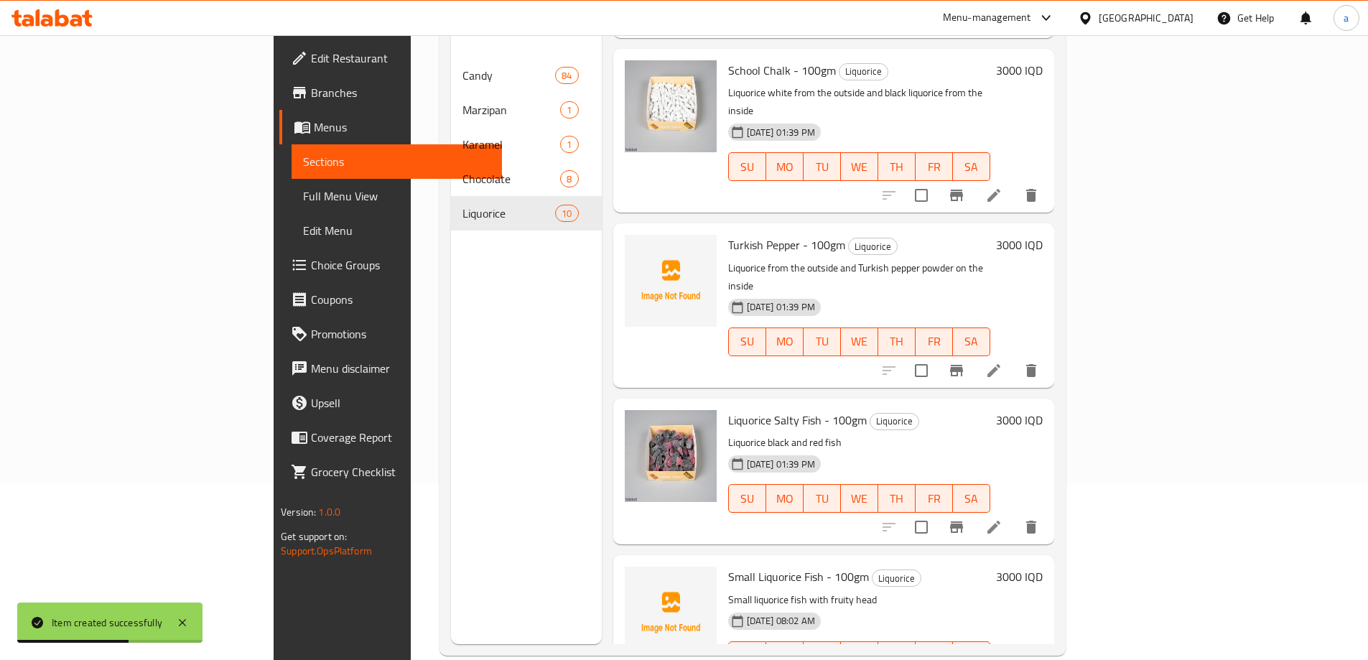
scroll to position [201, 0]
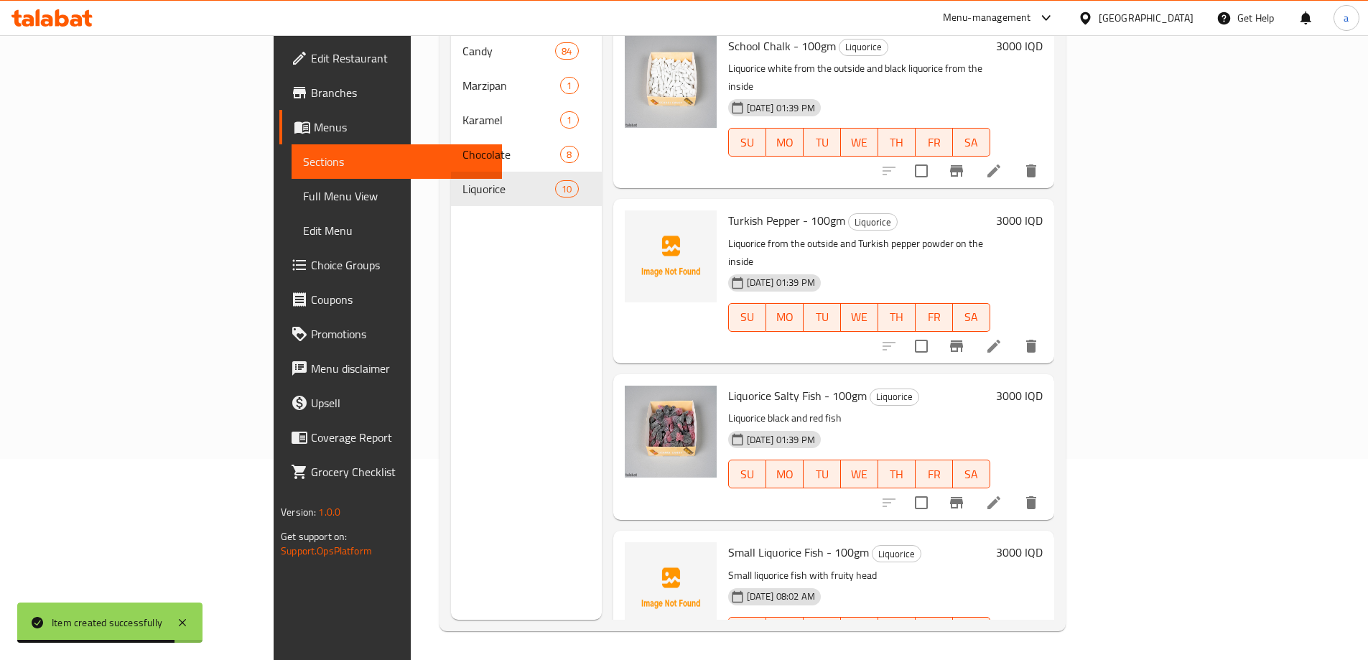
click at [292, 205] on link "Full Menu View" at bounding box center [397, 196] width 210 height 34
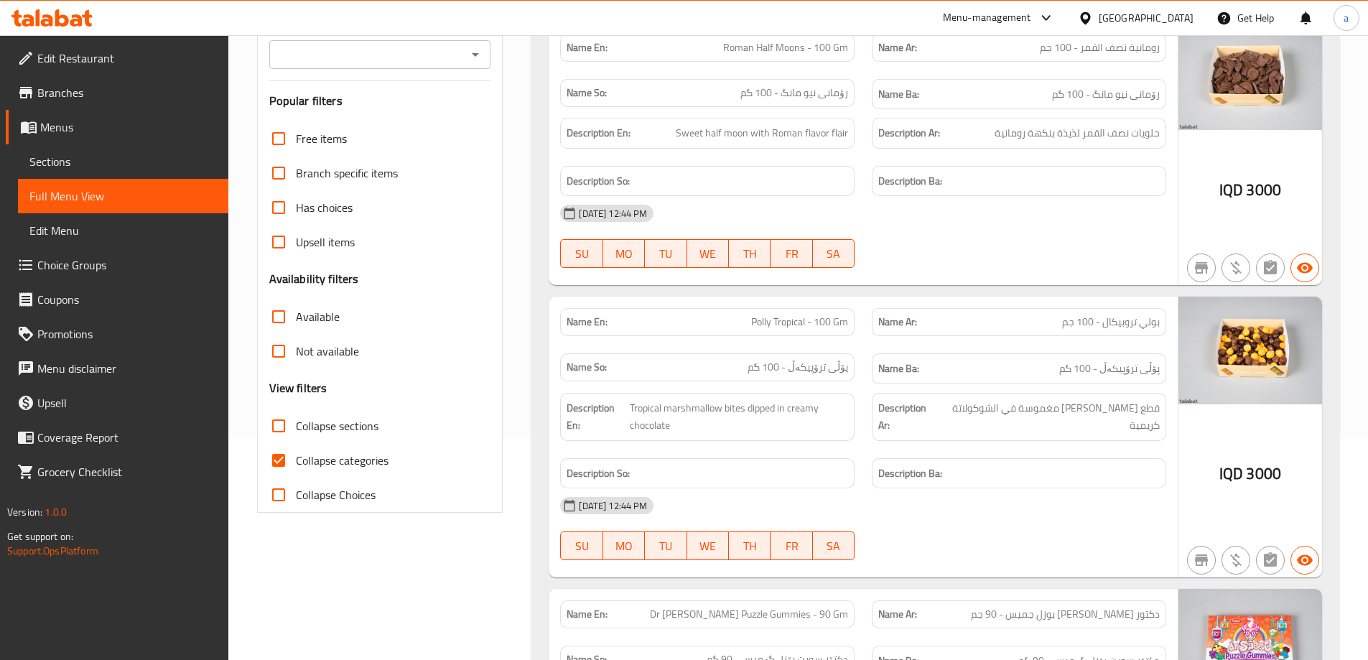
scroll to position [201, 0]
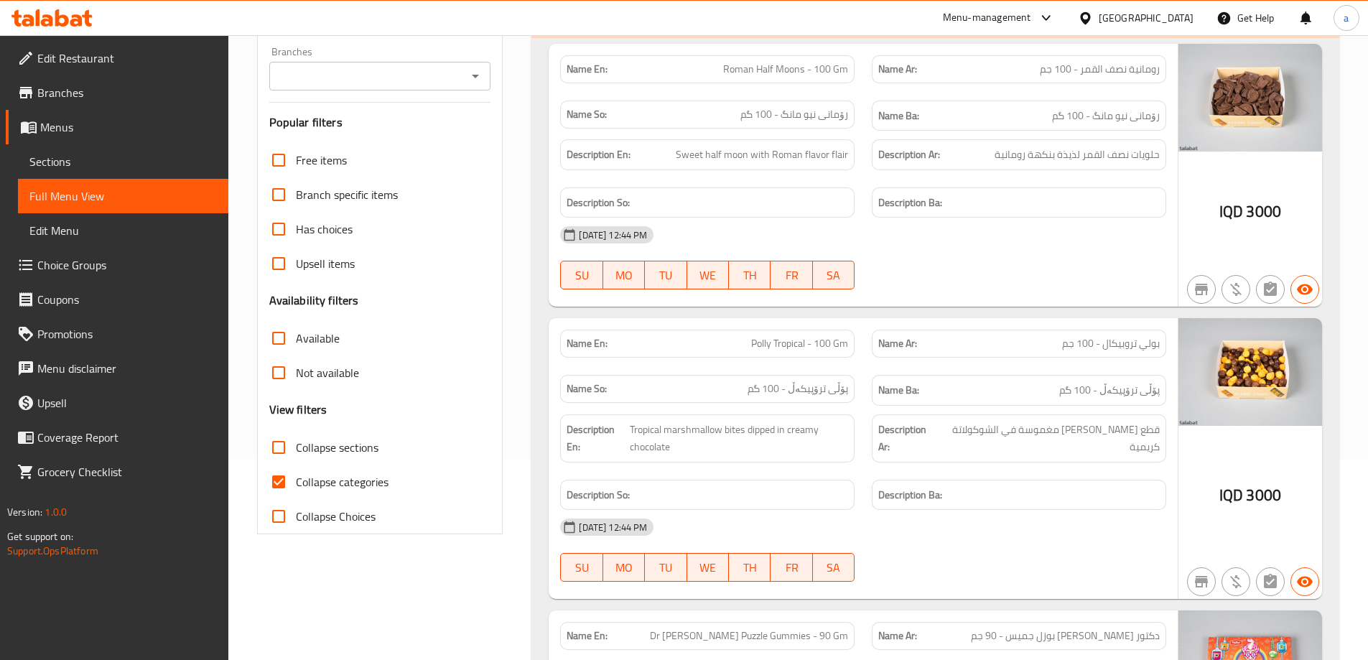
click at [315, 449] on span "Collapse sections" at bounding box center [337, 447] width 83 height 17
click at [296, 449] on input "Collapse sections" at bounding box center [278, 447] width 34 height 34
checkbox input "true"
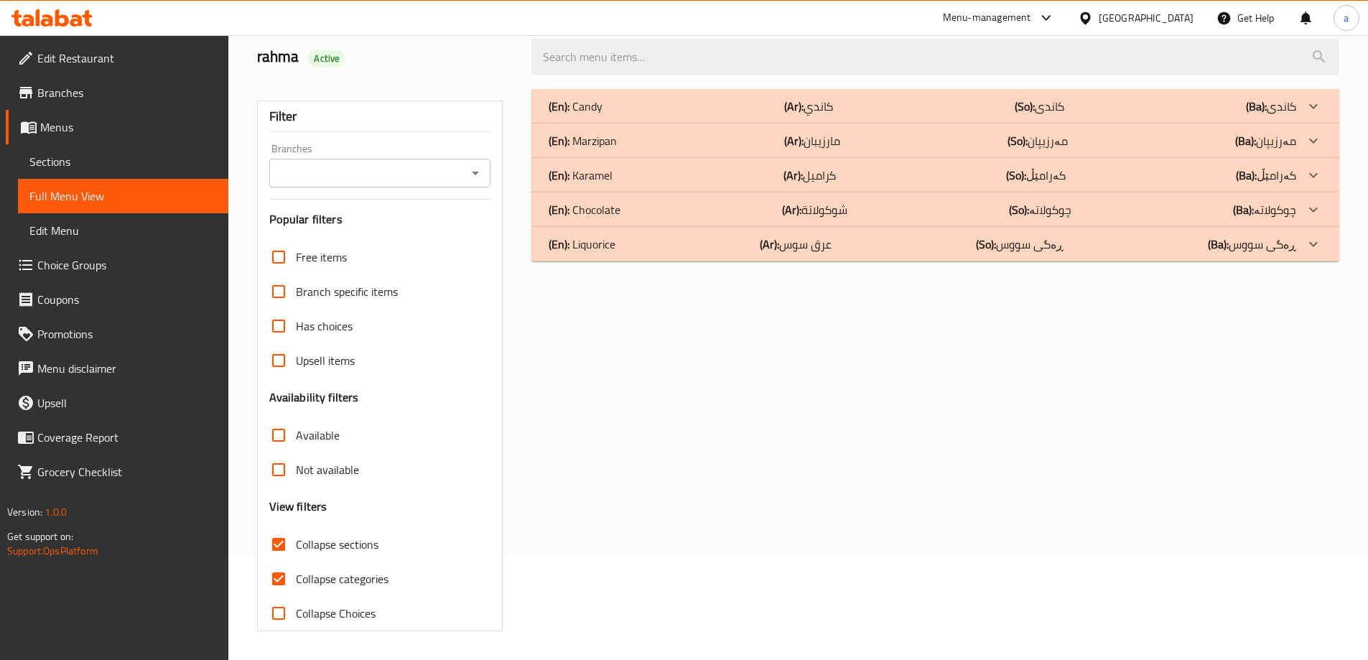
click at [455, 163] on input "Branches" at bounding box center [369, 173] width 190 height 20
click at [389, 222] on li "Scandi Candy, Empire" at bounding box center [379, 235] width 222 height 26
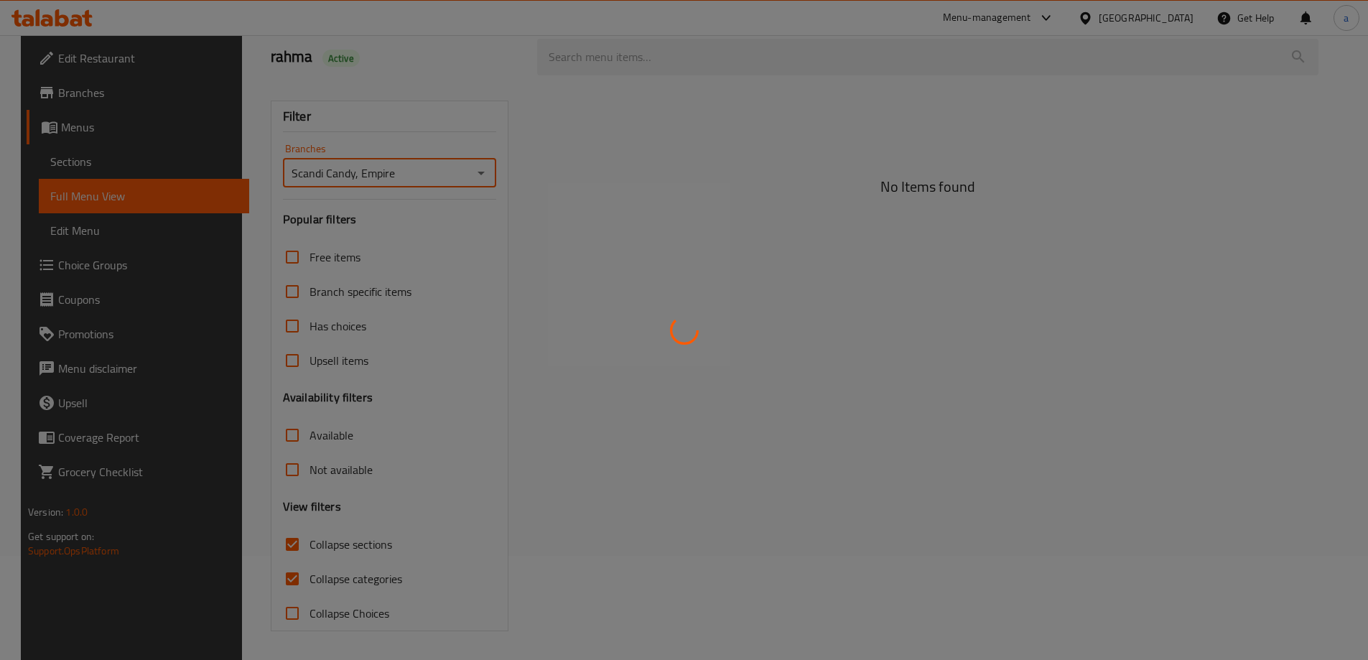
scroll to position [104, 0]
type input "Scandi Candy, Empire"
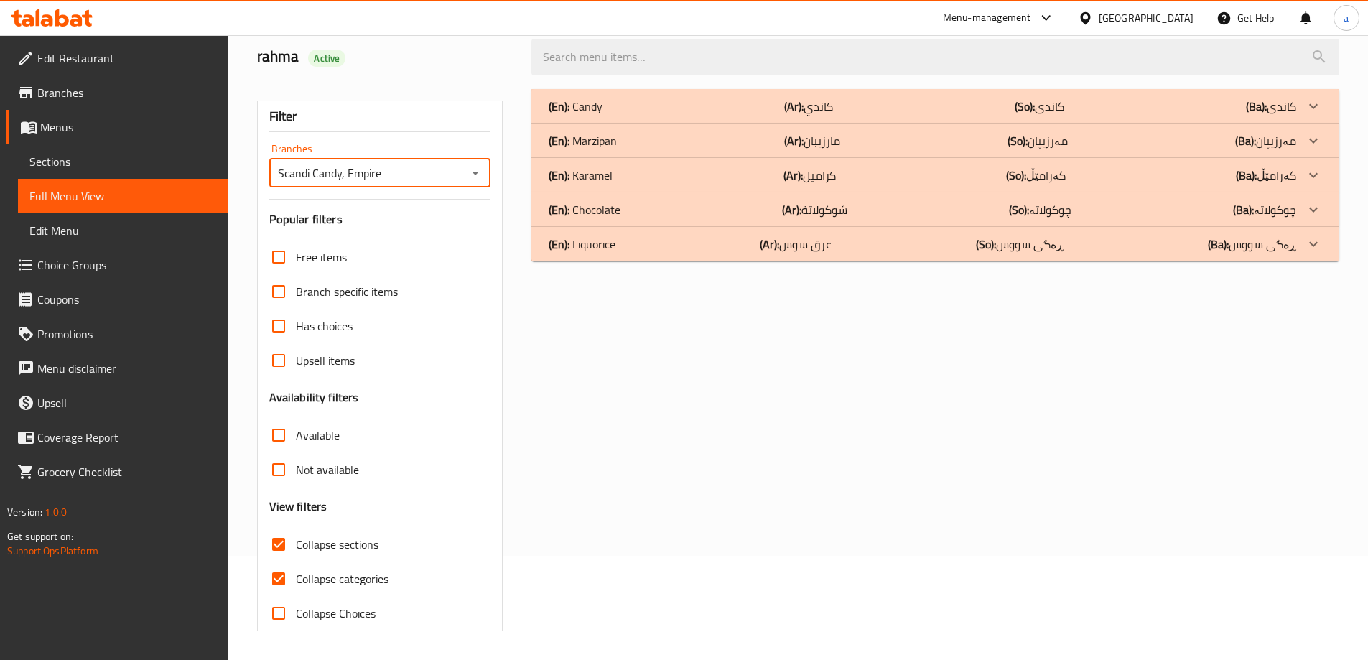
click at [784, 117] on b "(Ar):" at bounding box center [793, 107] width 19 height 22
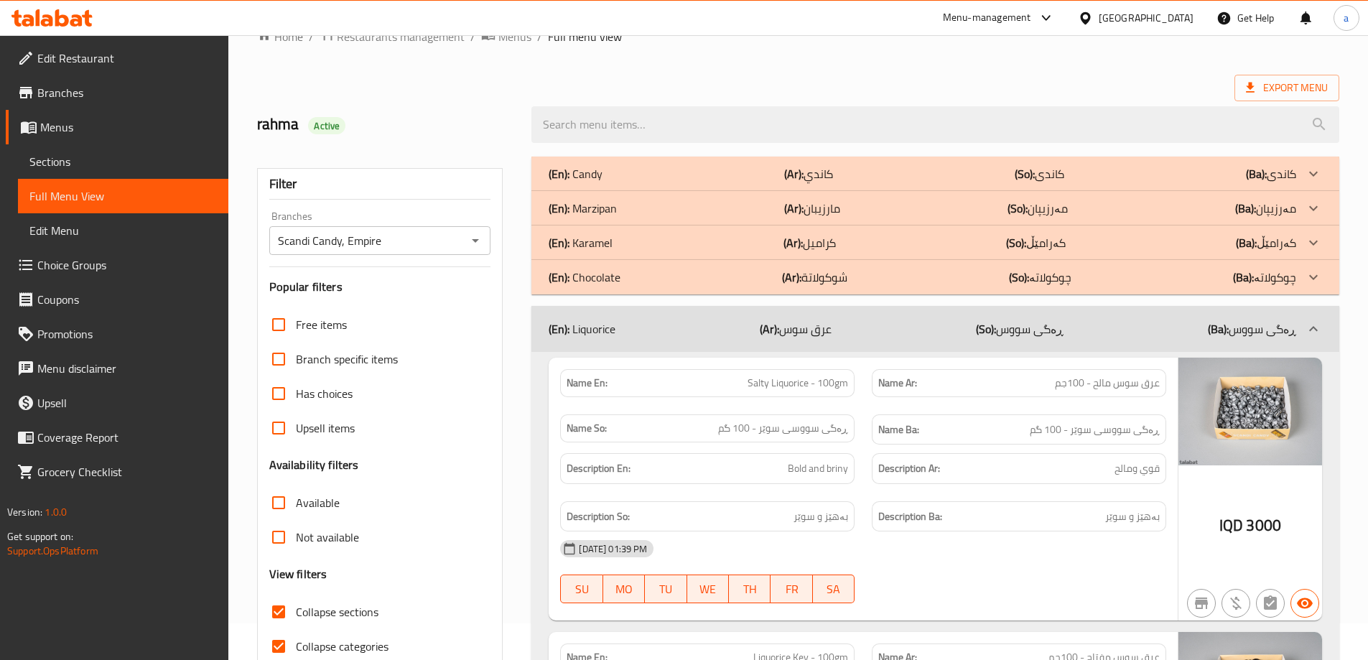
scroll to position [0, 0]
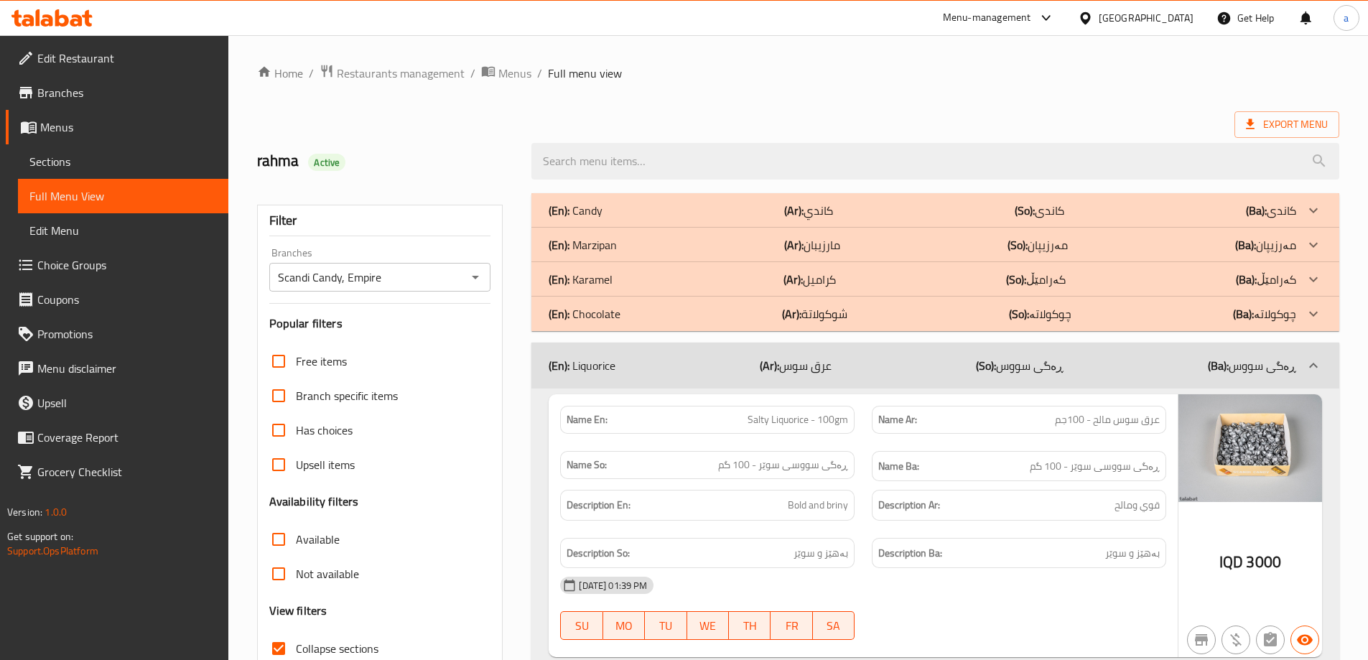
click at [1117, 358] on div "(En): Liquorice (Ar): عرق سوس (So): ڕەگی سووس (Ba): ڕەگی سووس" at bounding box center [923, 365] width 748 height 17
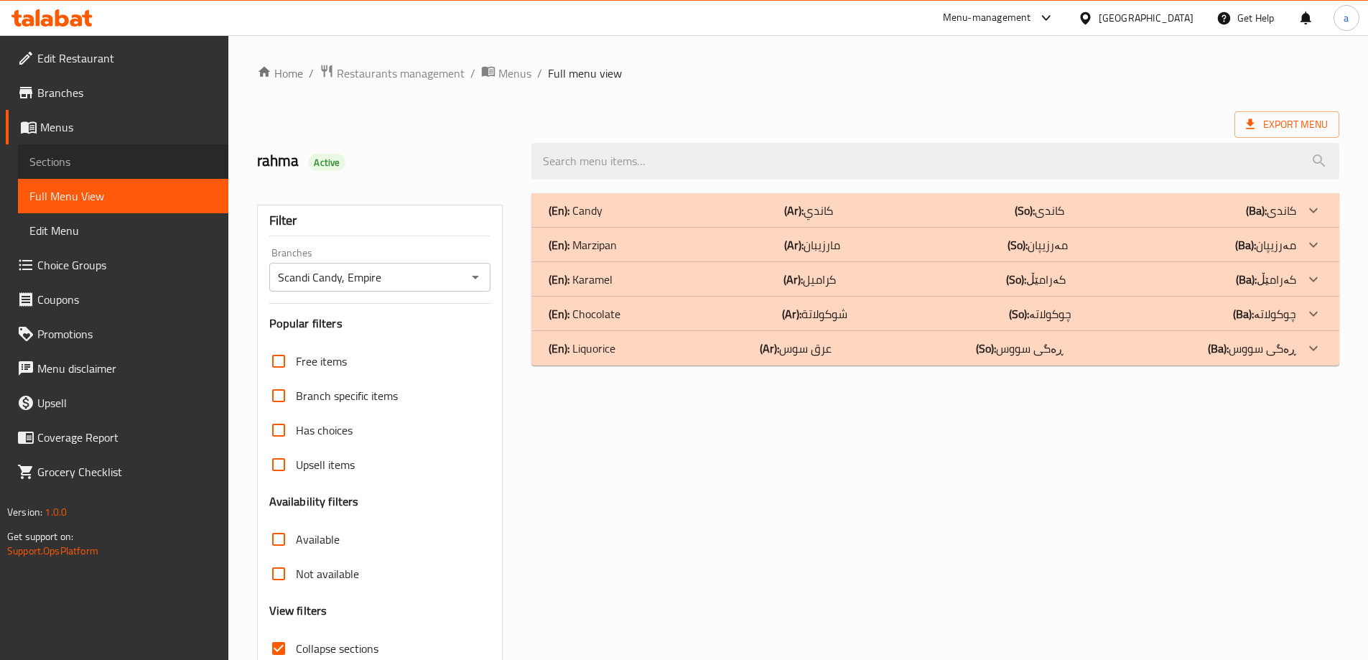
click at [94, 162] on span "Sections" at bounding box center [122, 161] width 187 height 17
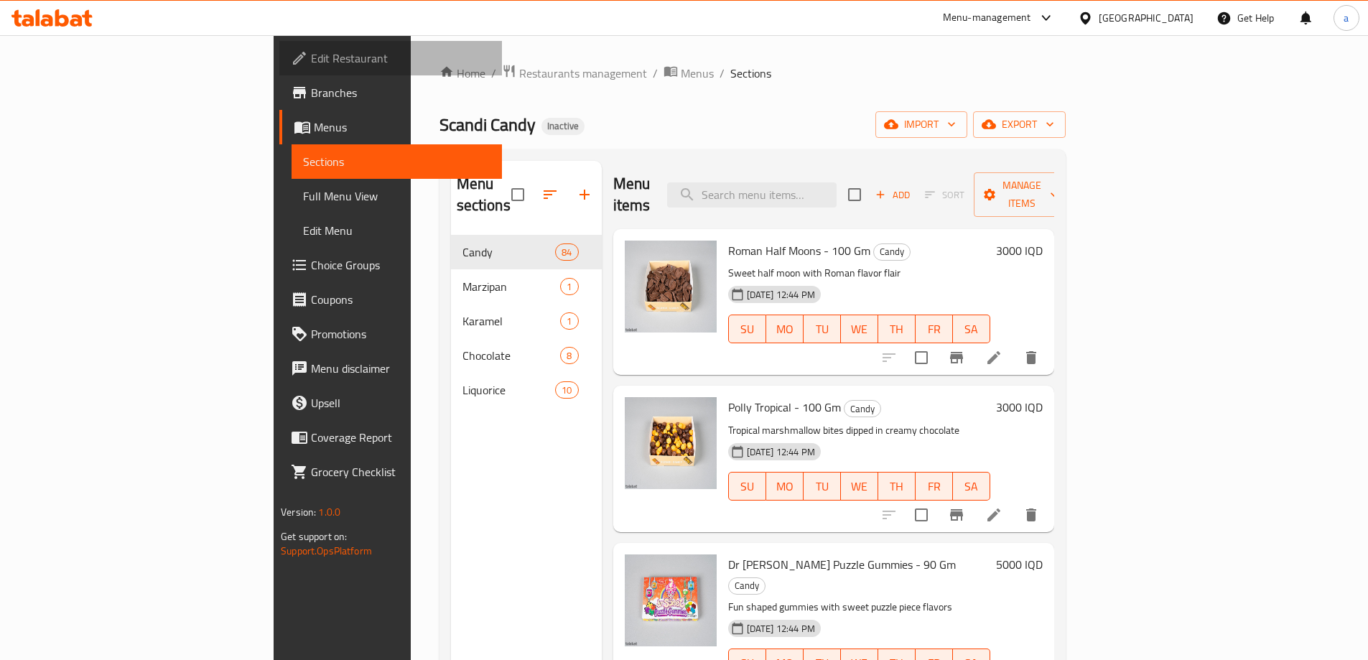
click at [311, 63] on span "Edit Restaurant" at bounding box center [401, 58] width 180 height 17
